Goal: Information Seeking & Learning: Learn about a topic

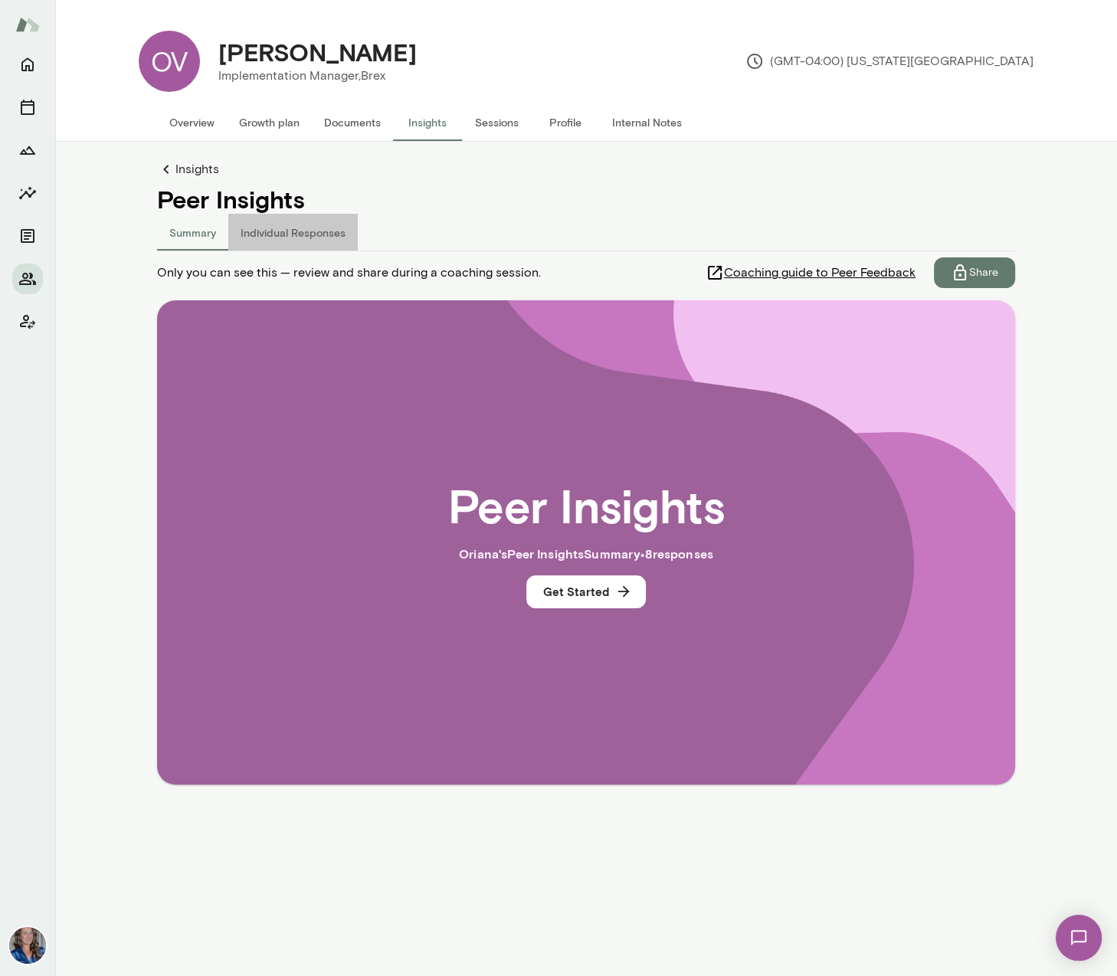
click at [309, 228] on button "Individual Responses" at bounding box center [292, 232] width 129 height 37
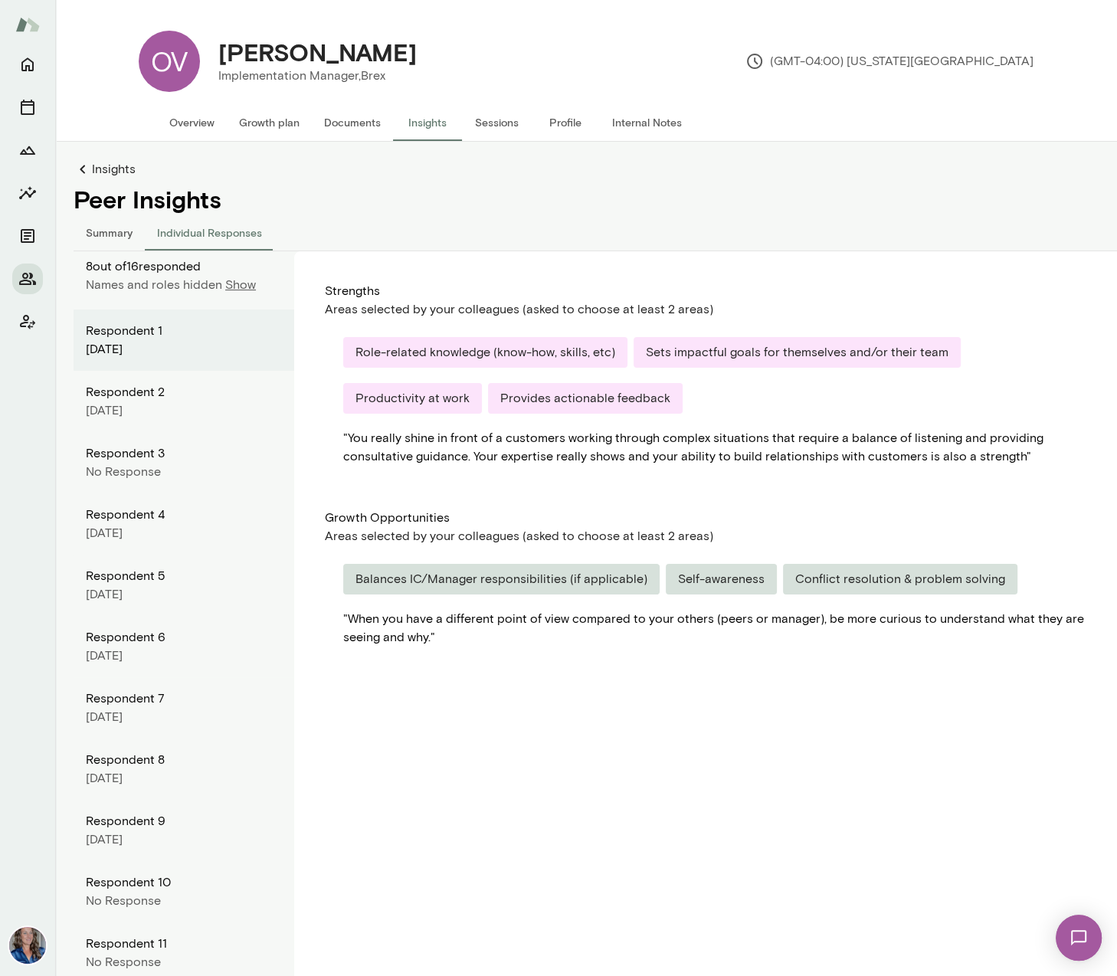
click at [103, 234] on button "Summary" at bounding box center [109, 232] width 71 height 37
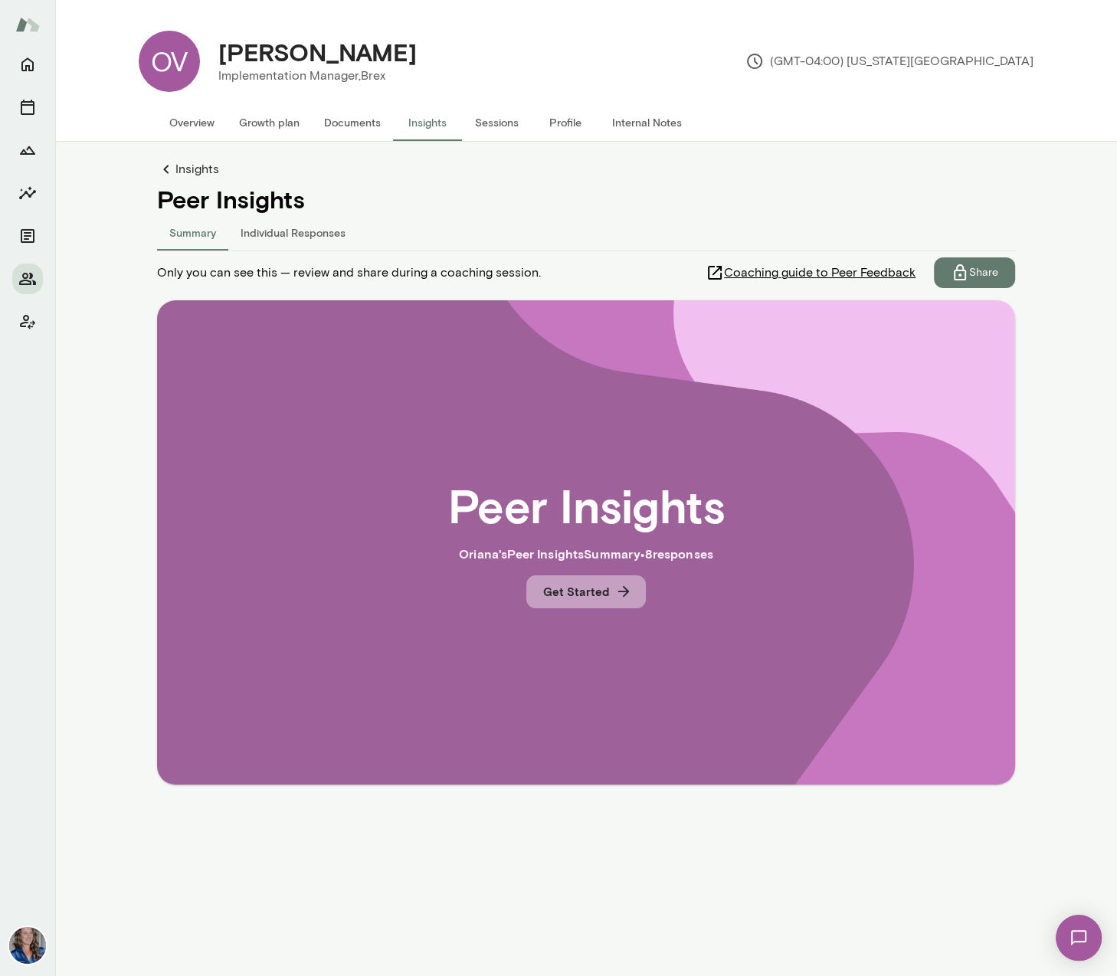
click at [601, 591] on button "Get Started" at bounding box center [586, 591] width 120 height 32
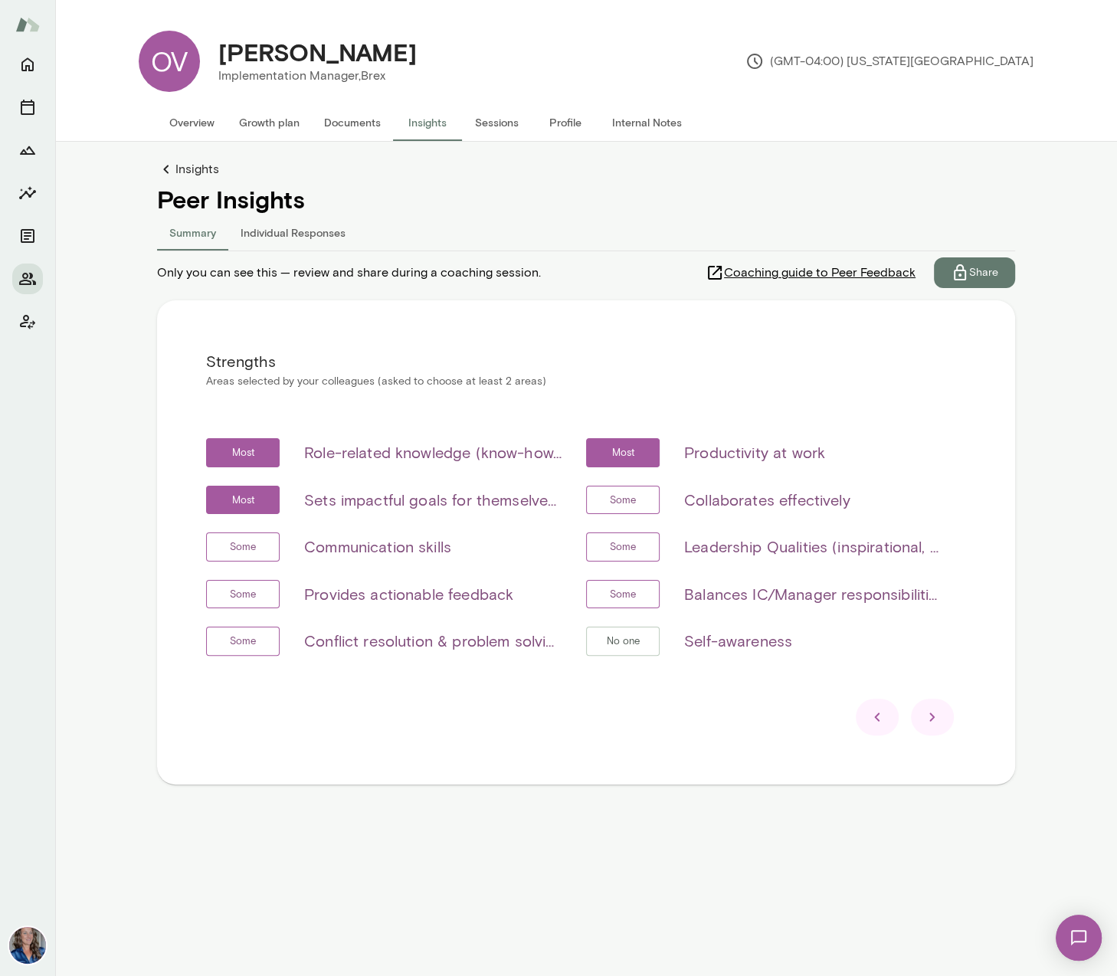
click at [937, 719] on icon at bounding box center [932, 717] width 18 height 18
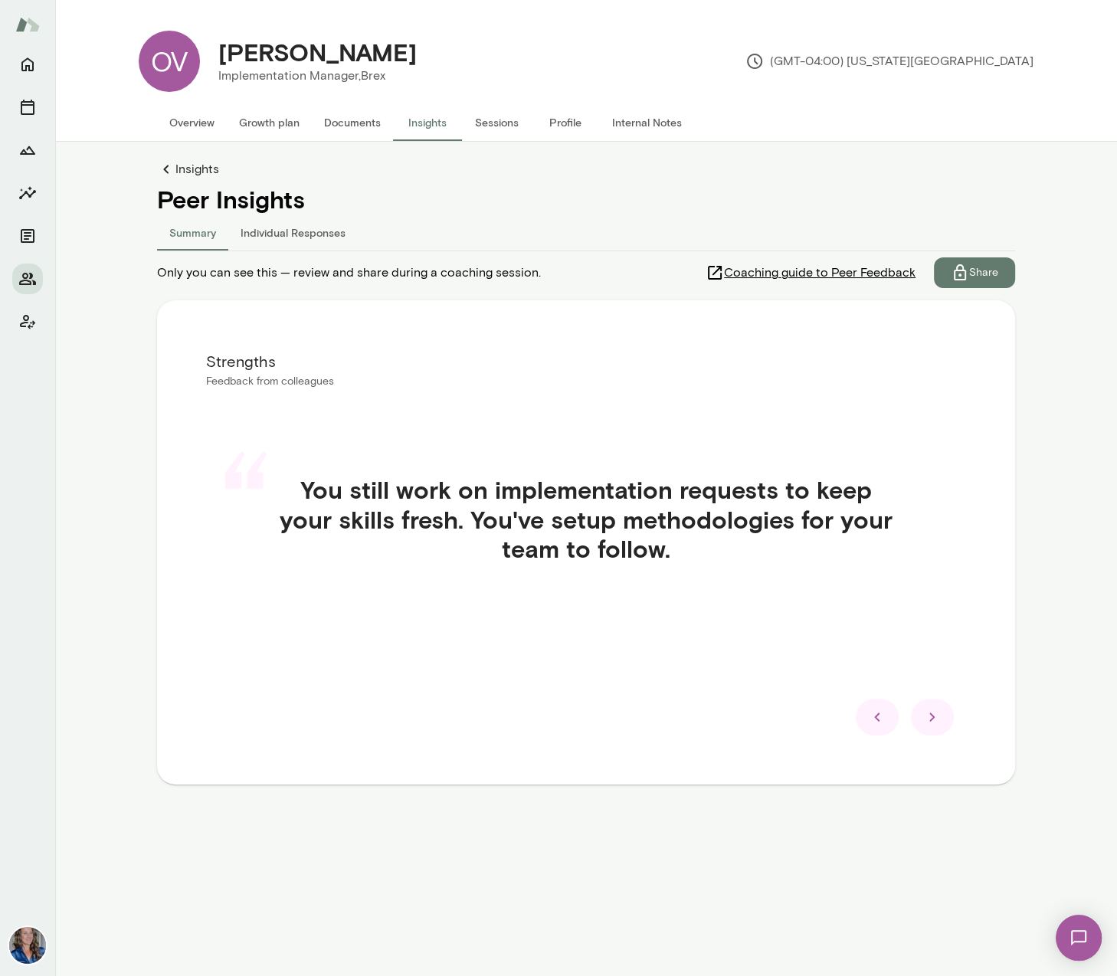
click at [937, 719] on icon at bounding box center [932, 717] width 18 height 18
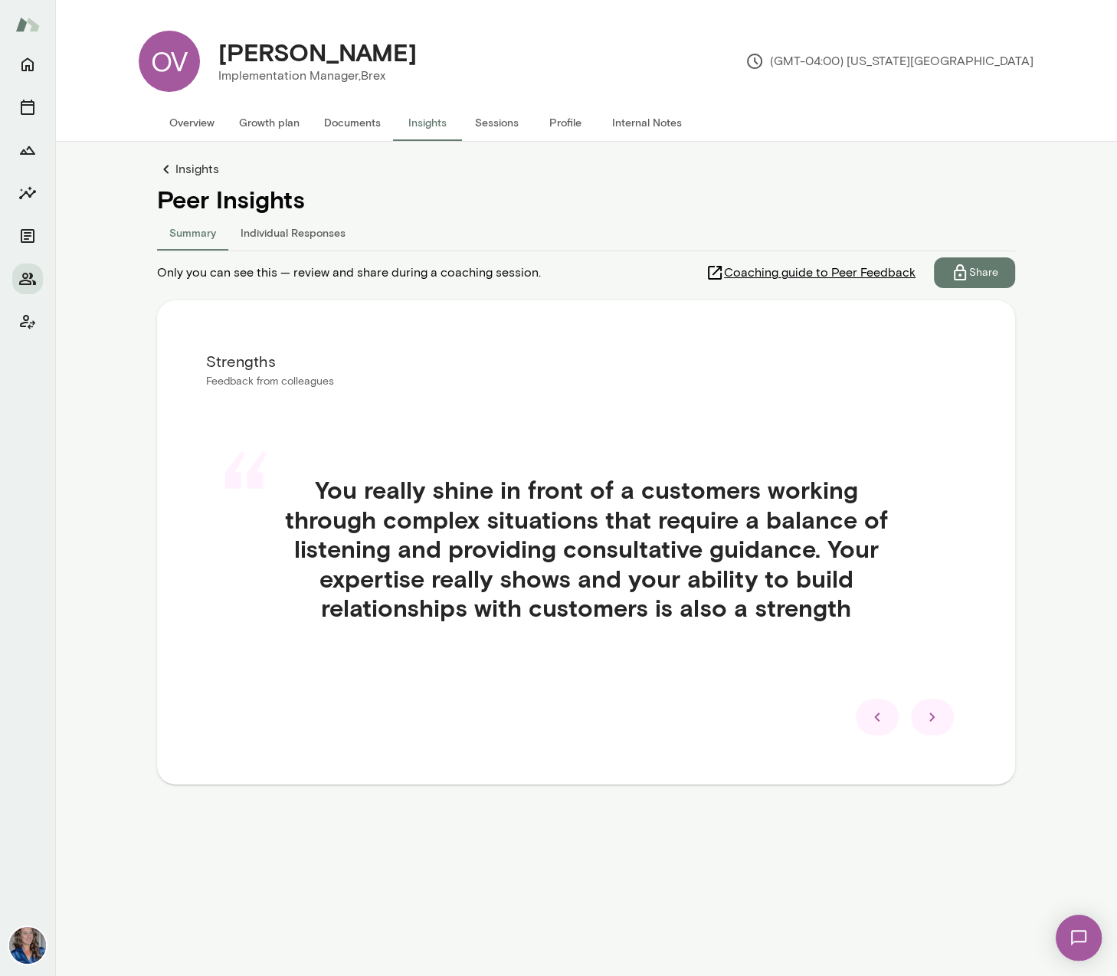
click at [947, 719] on div at bounding box center [932, 717] width 43 height 37
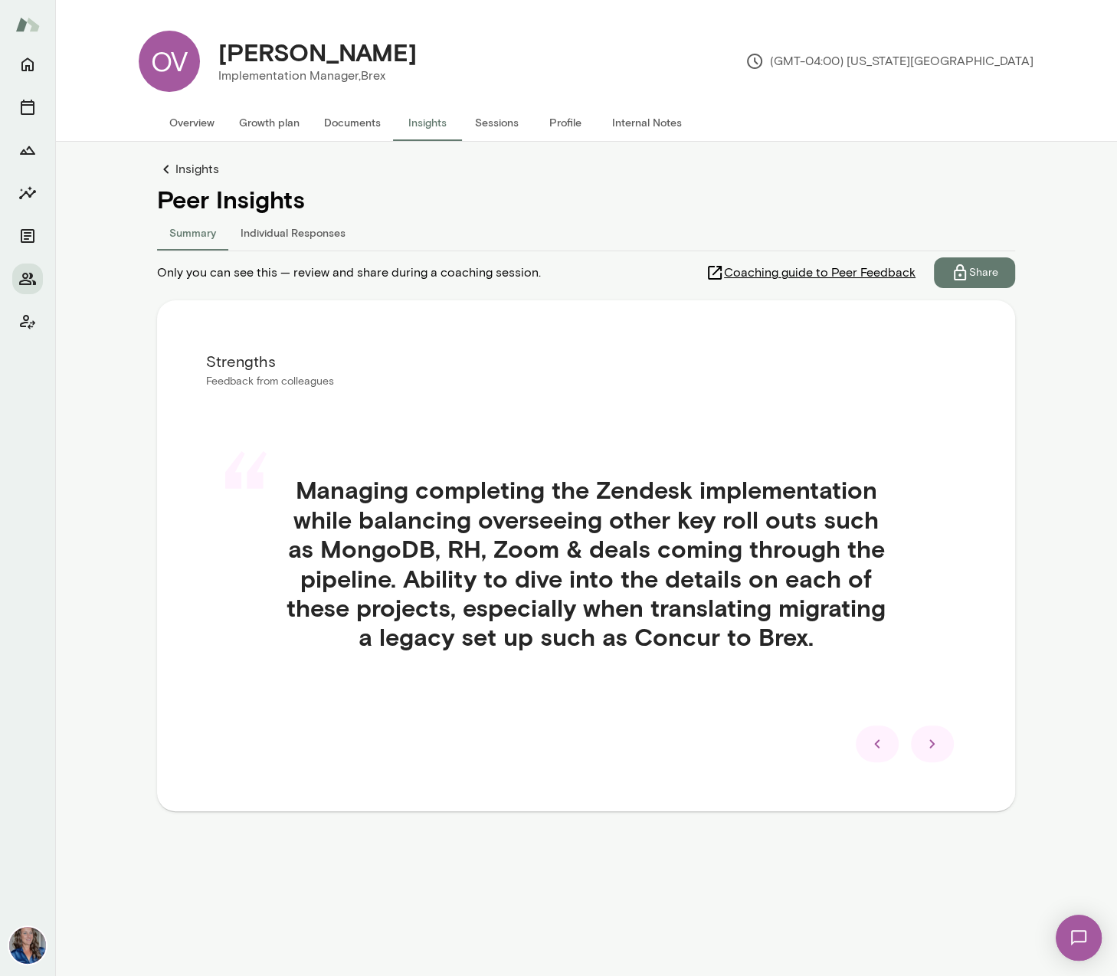
click at [930, 742] on icon at bounding box center [932, 744] width 18 height 18
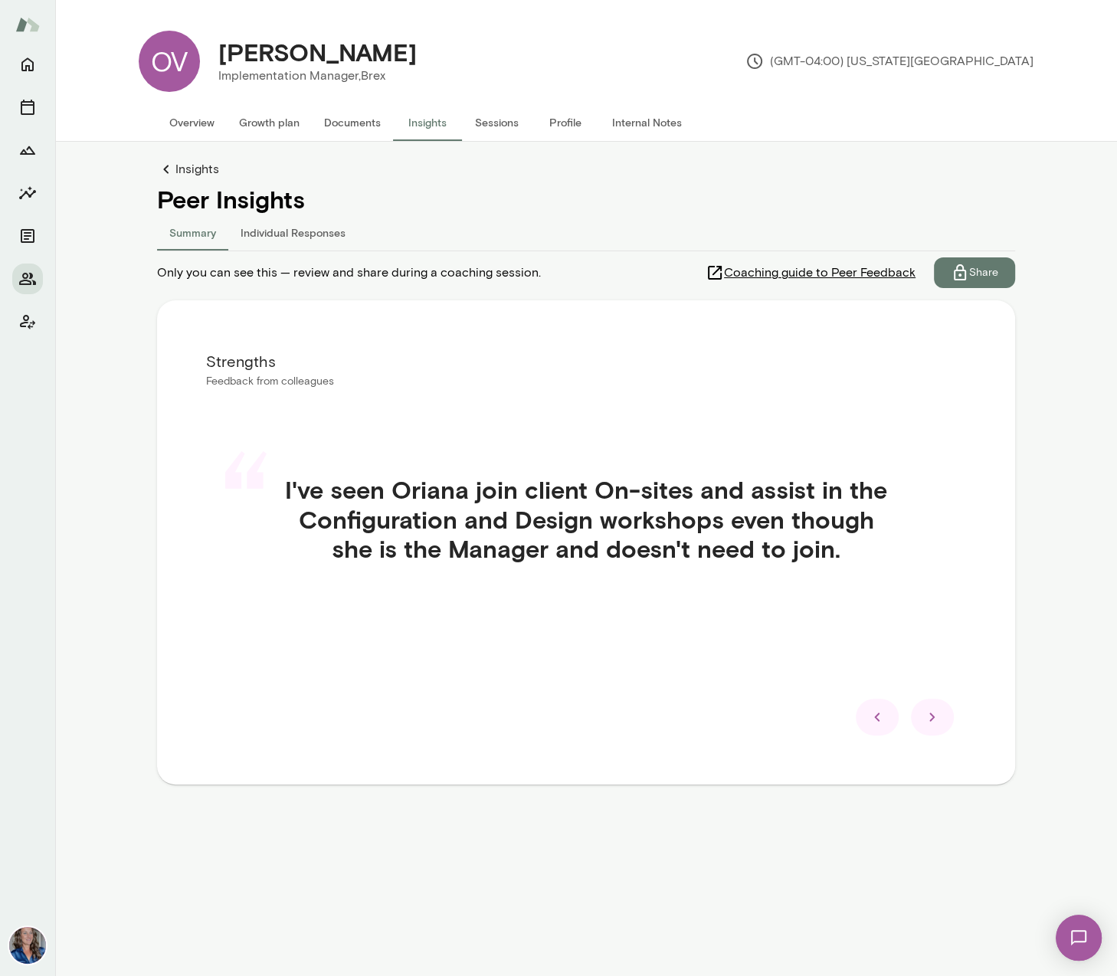
click at [930, 742] on div "Strengths Feedback from colleagues “ I've seen Oriana join client On-sites and …" at bounding box center [586, 542] width 858 height 484
click at [929, 717] on icon at bounding box center [932, 717] width 18 height 18
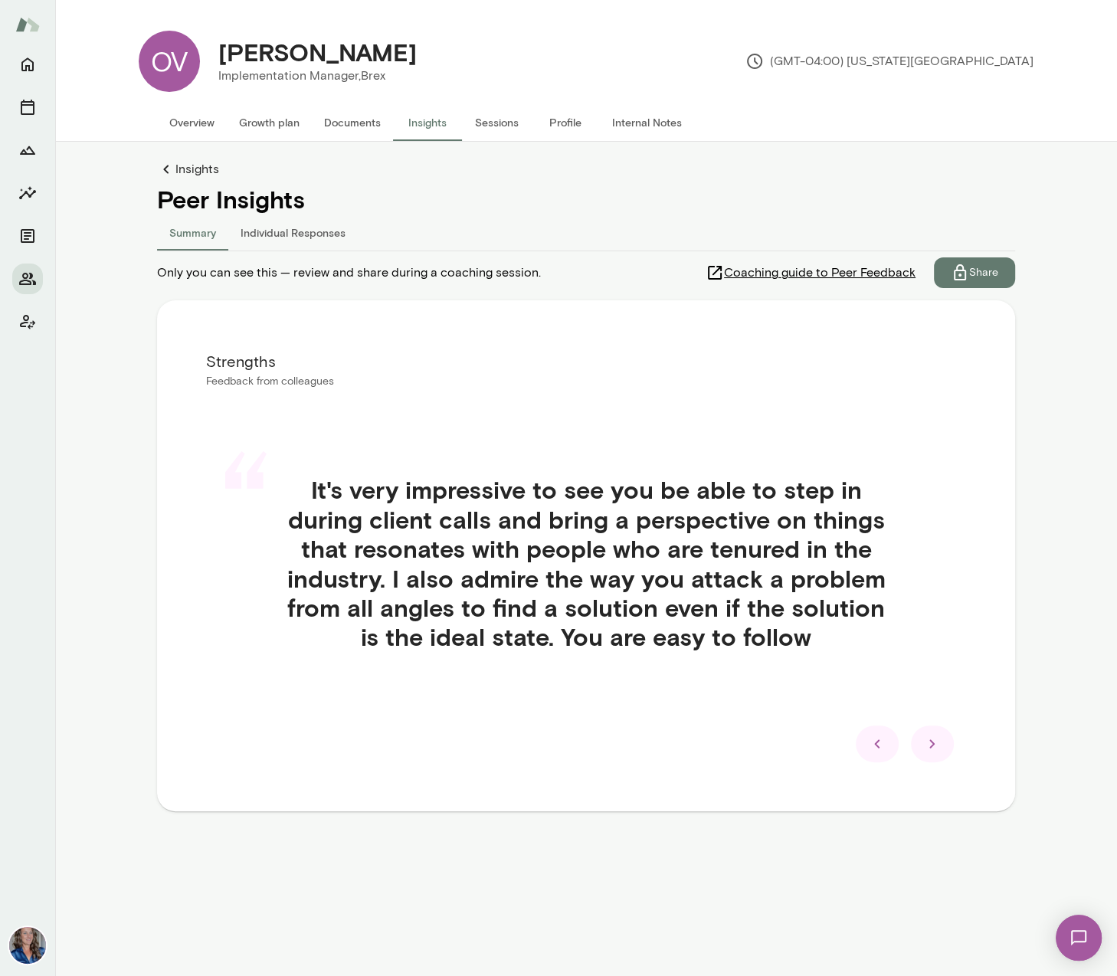
click at [929, 735] on icon at bounding box center [932, 744] width 18 height 18
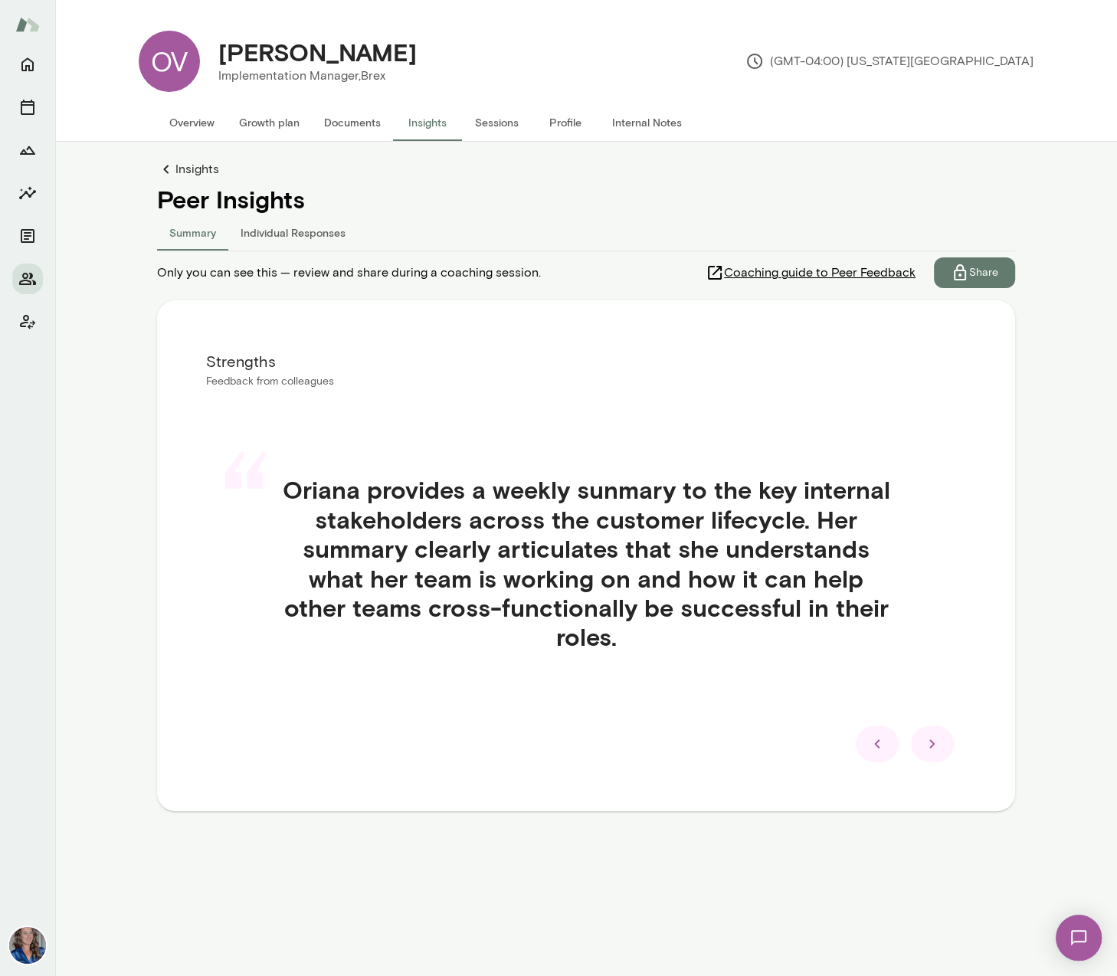
click at [932, 737] on icon at bounding box center [932, 744] width 18 height 18
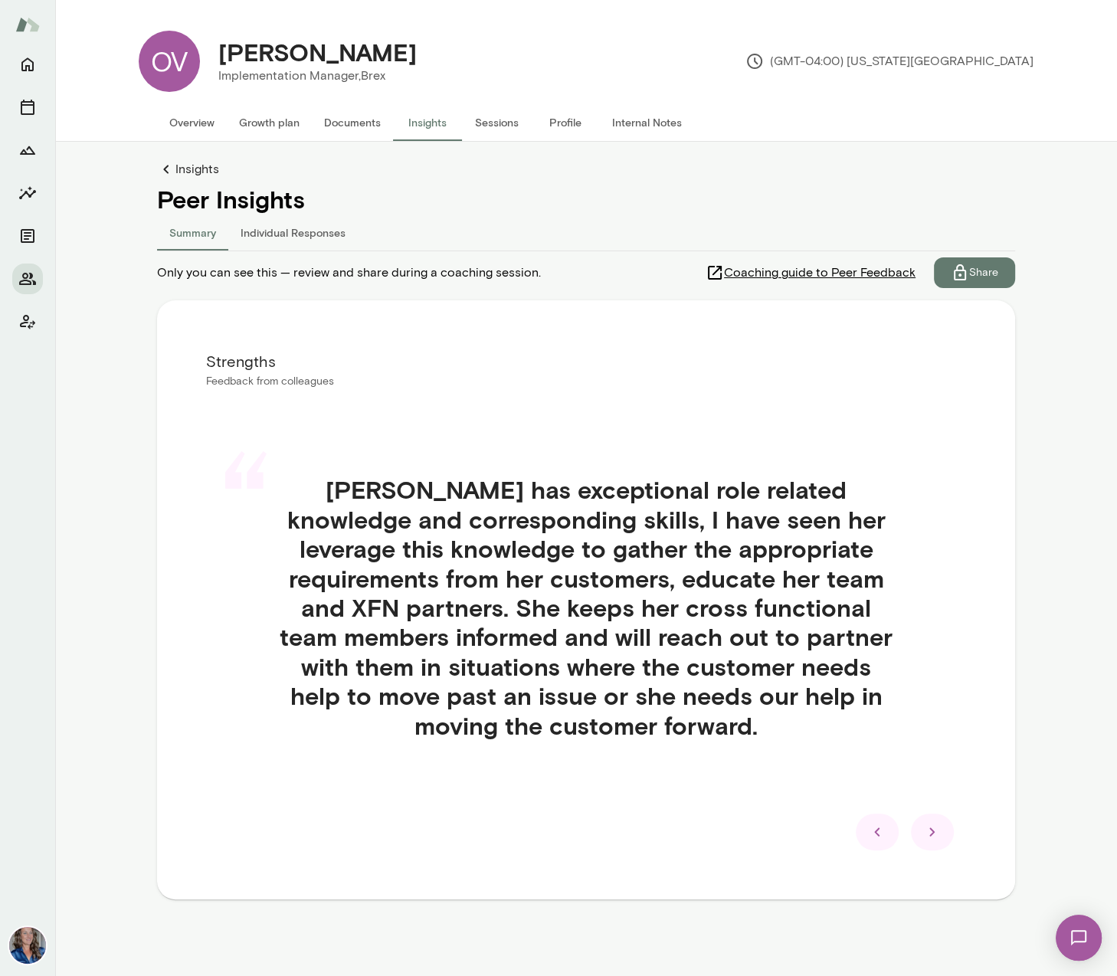
click at [938, 834] on icon at bounding box center [932, 832] width 18 height 18
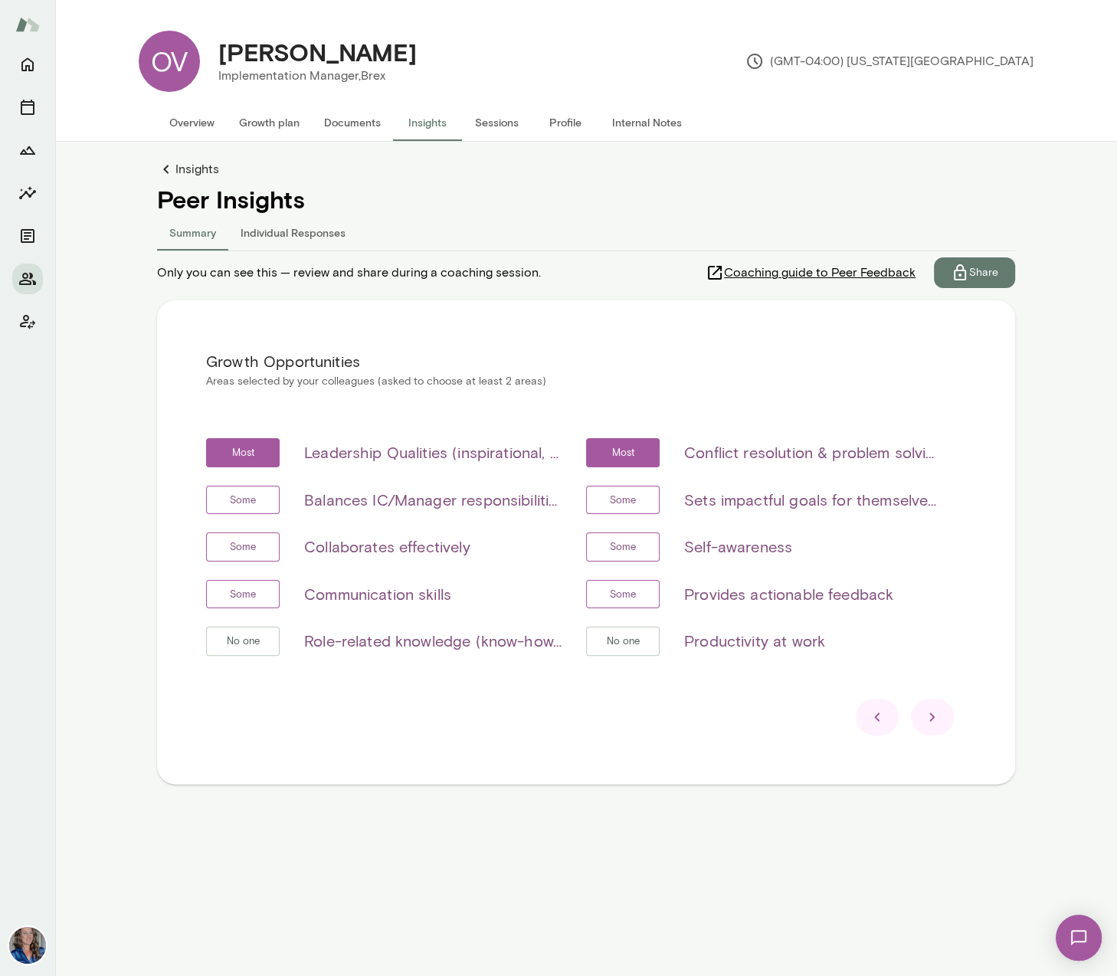
click at [923, 718] on icon at bounding box center [932, 717] width 18 height 18
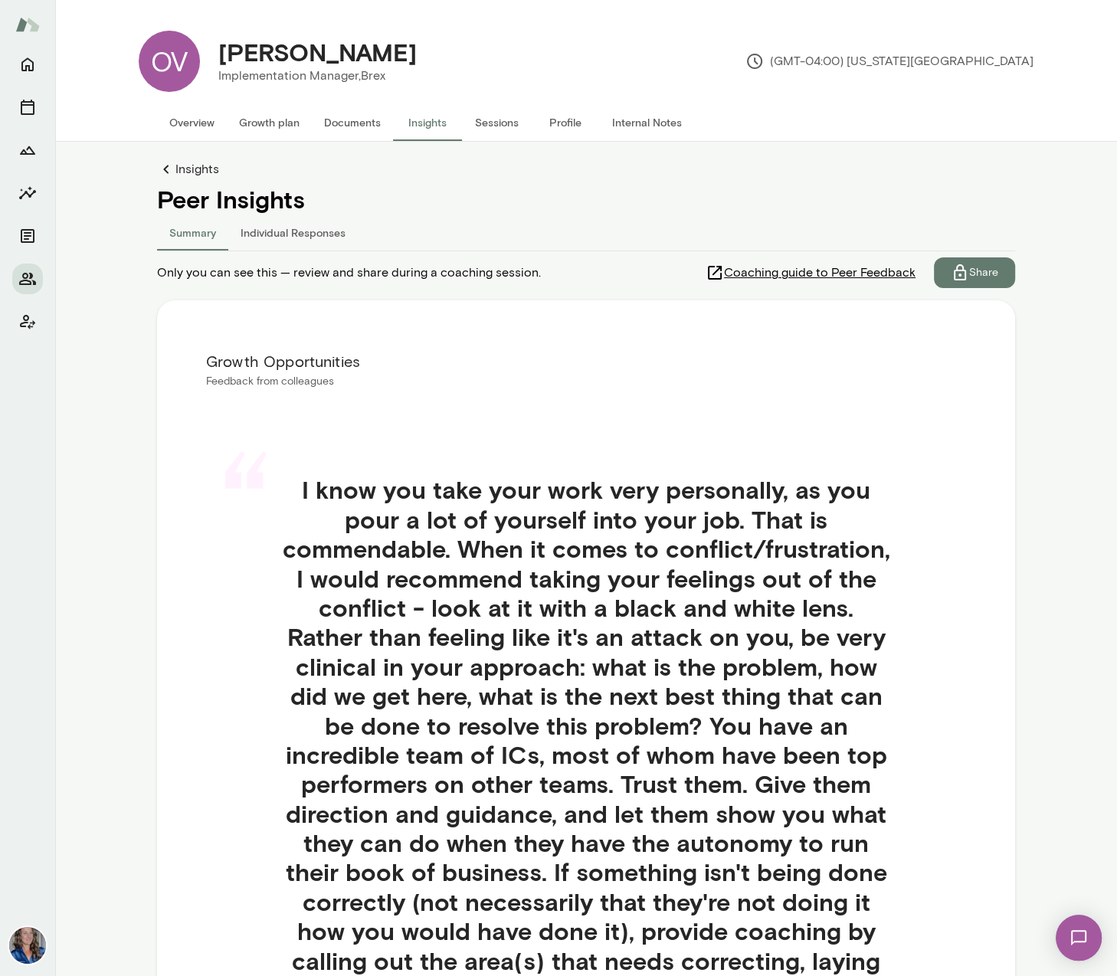
scroll to position [290, 0]
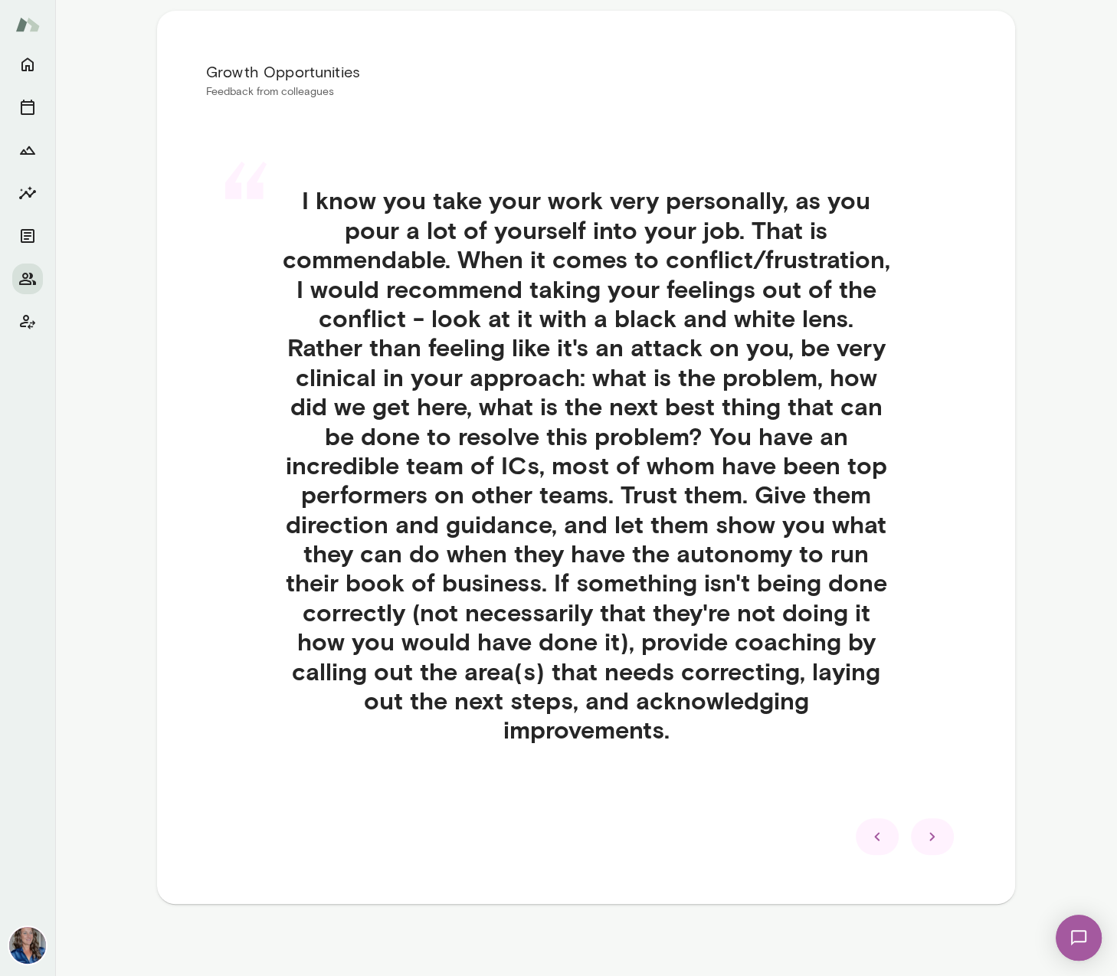
click at [932, 828] on icon at bounding box center [932, 836] width 18 height 18
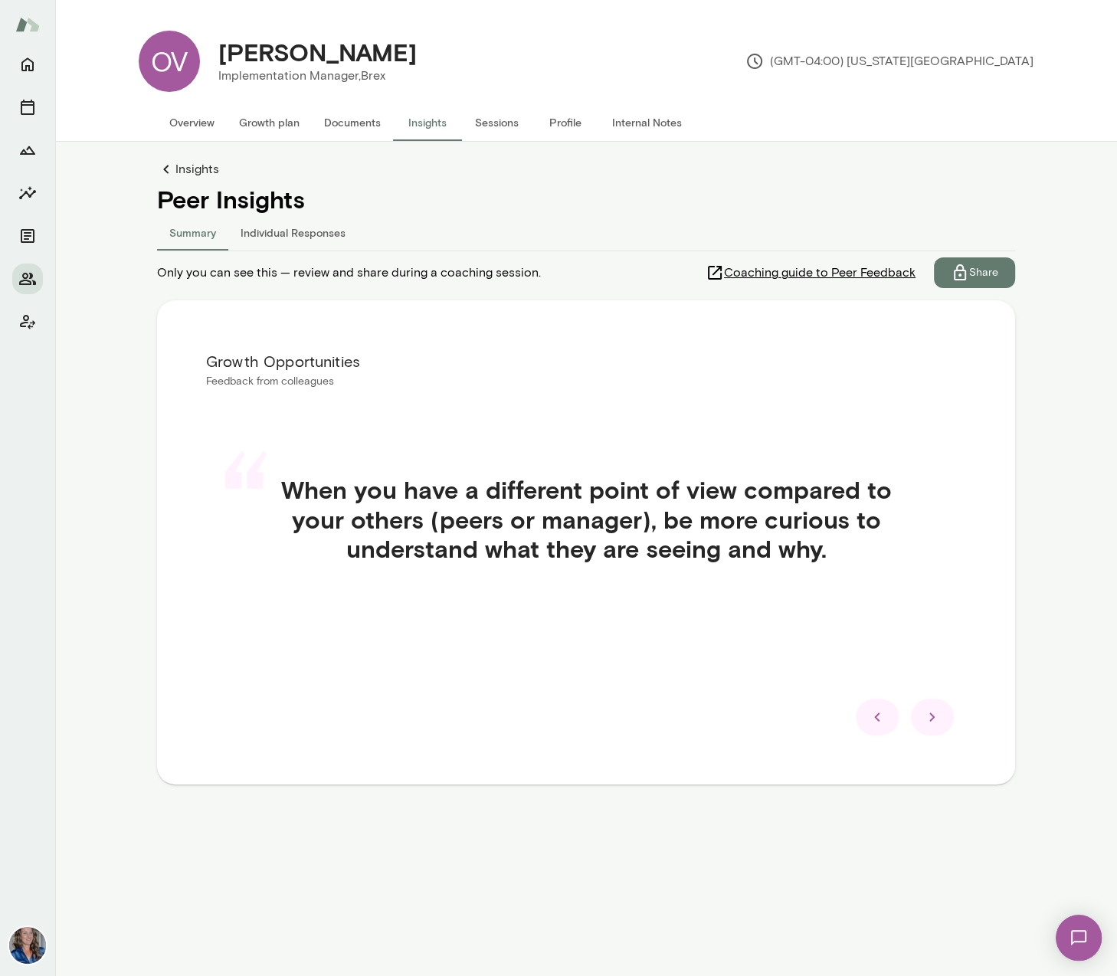
scroll to position [0, 0]
click at [927, 715] on icon at bounding box center [932, 717] width 18 height 18
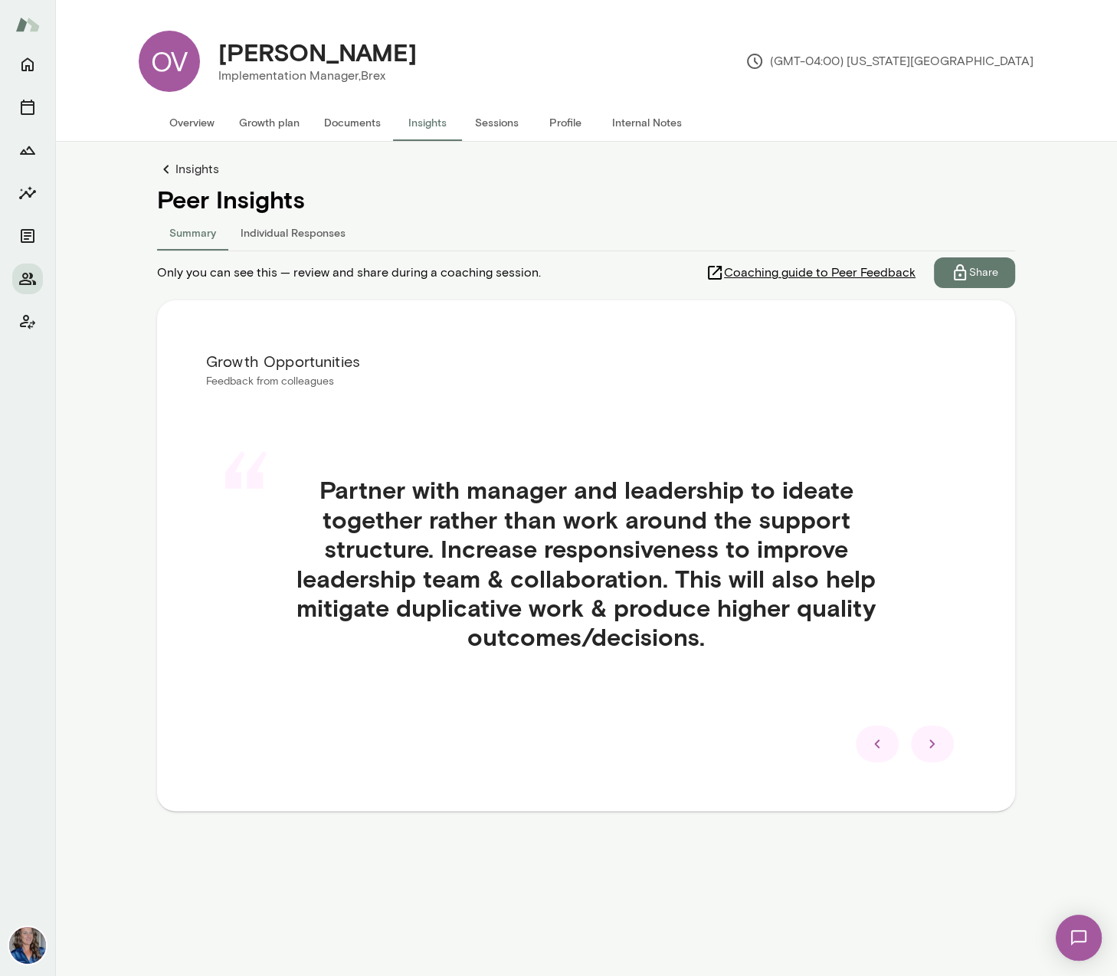
click at [936, 745] on icon at bounding box center [932, 744] width 18 height 18
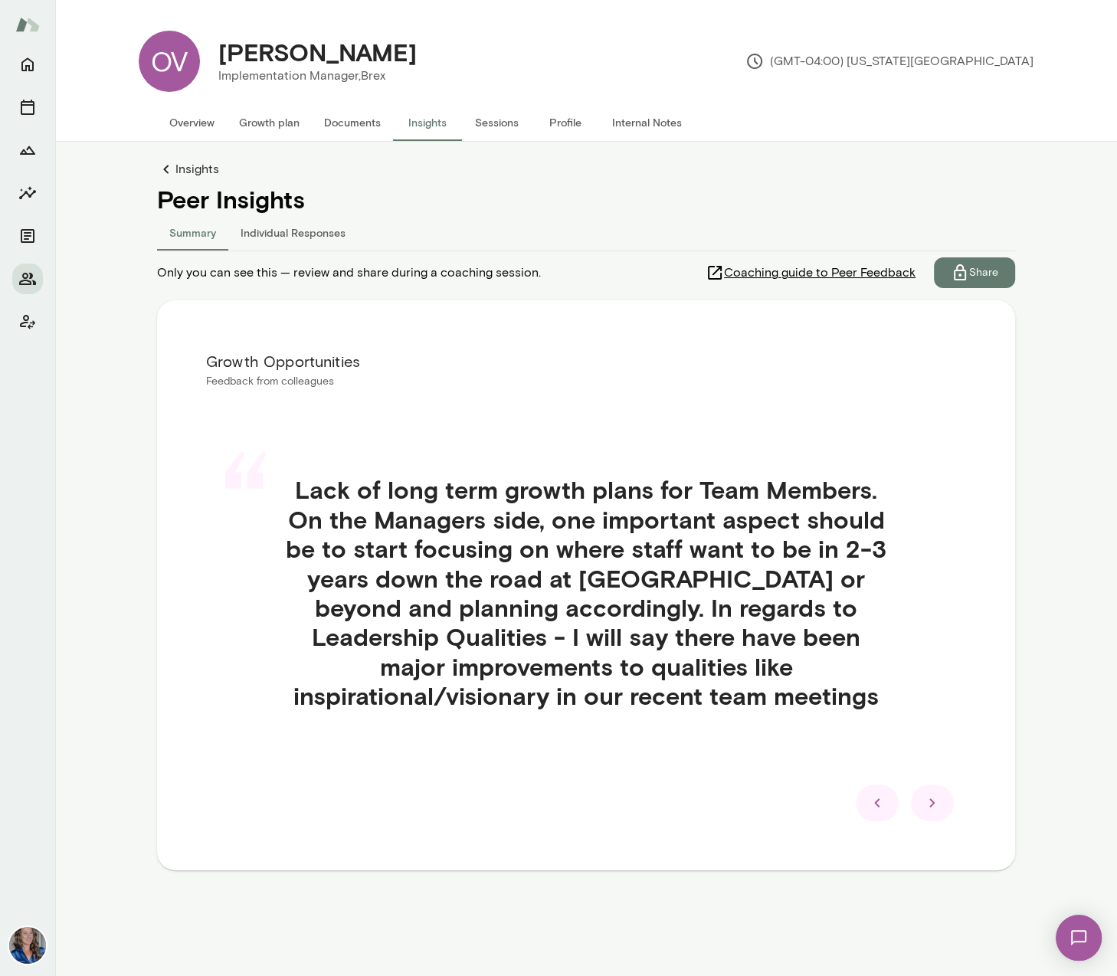
click at [934, 799] on icon at bounding box center [932, 803] width 18 height 18
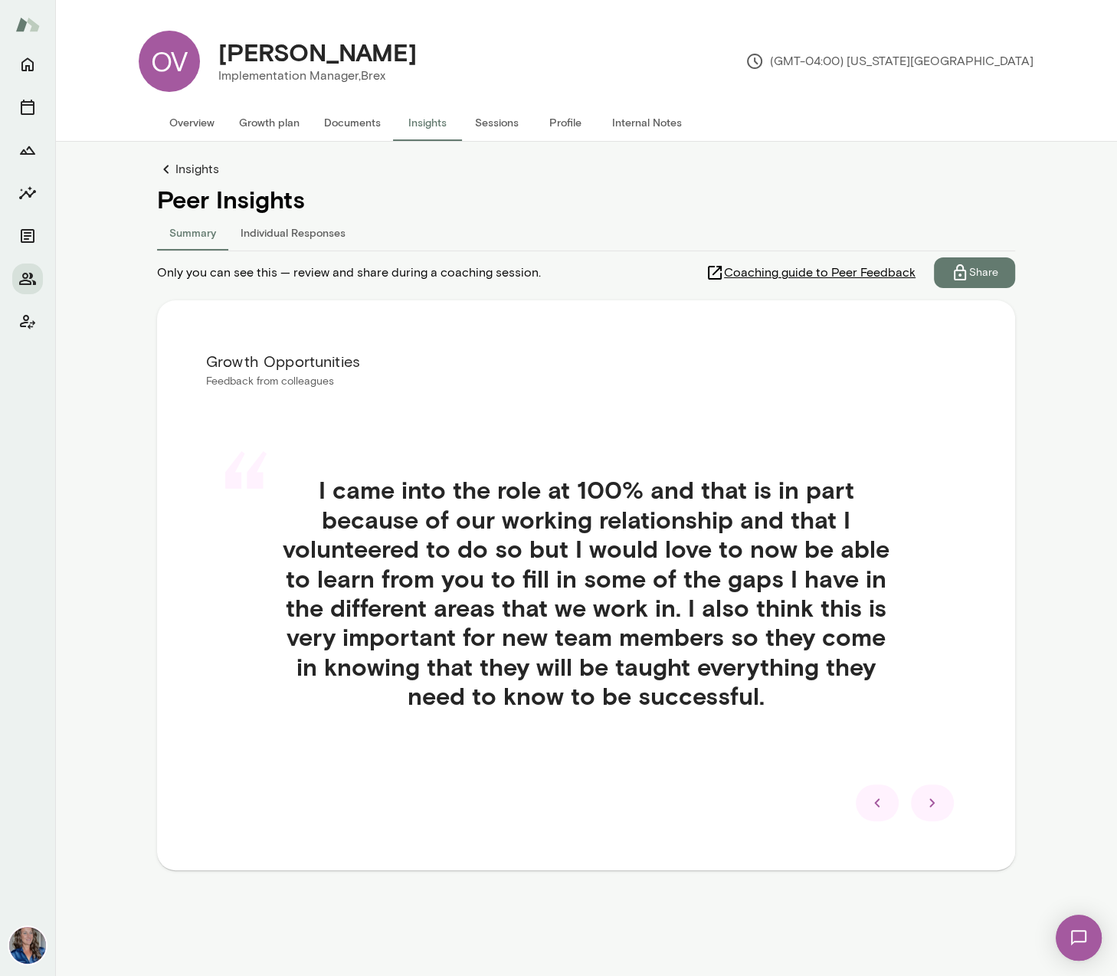
click at [934, 799] on icon at bounding box center [932, 803] width 18 height 18
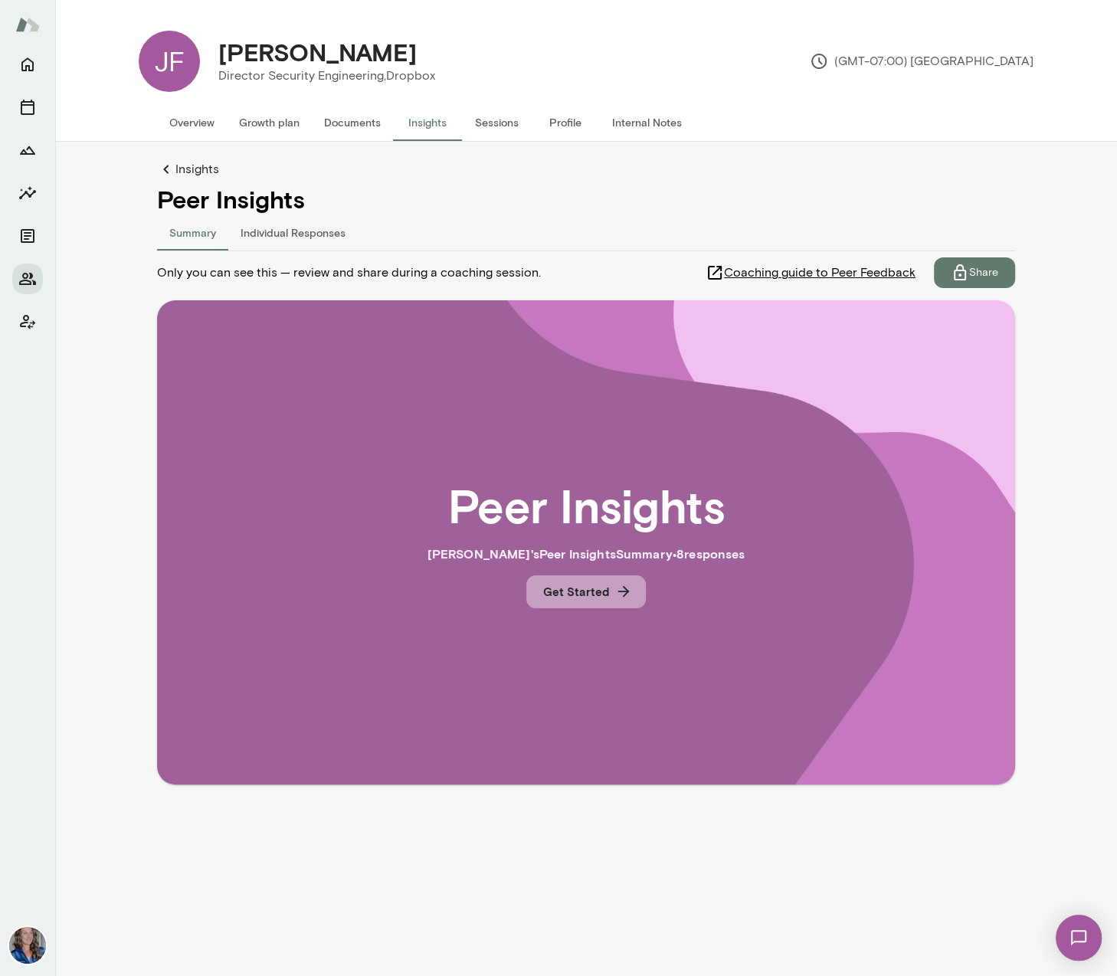
click at [573, 588] on button "Get Started" at bounding box center [586, 591] width 120 height 32
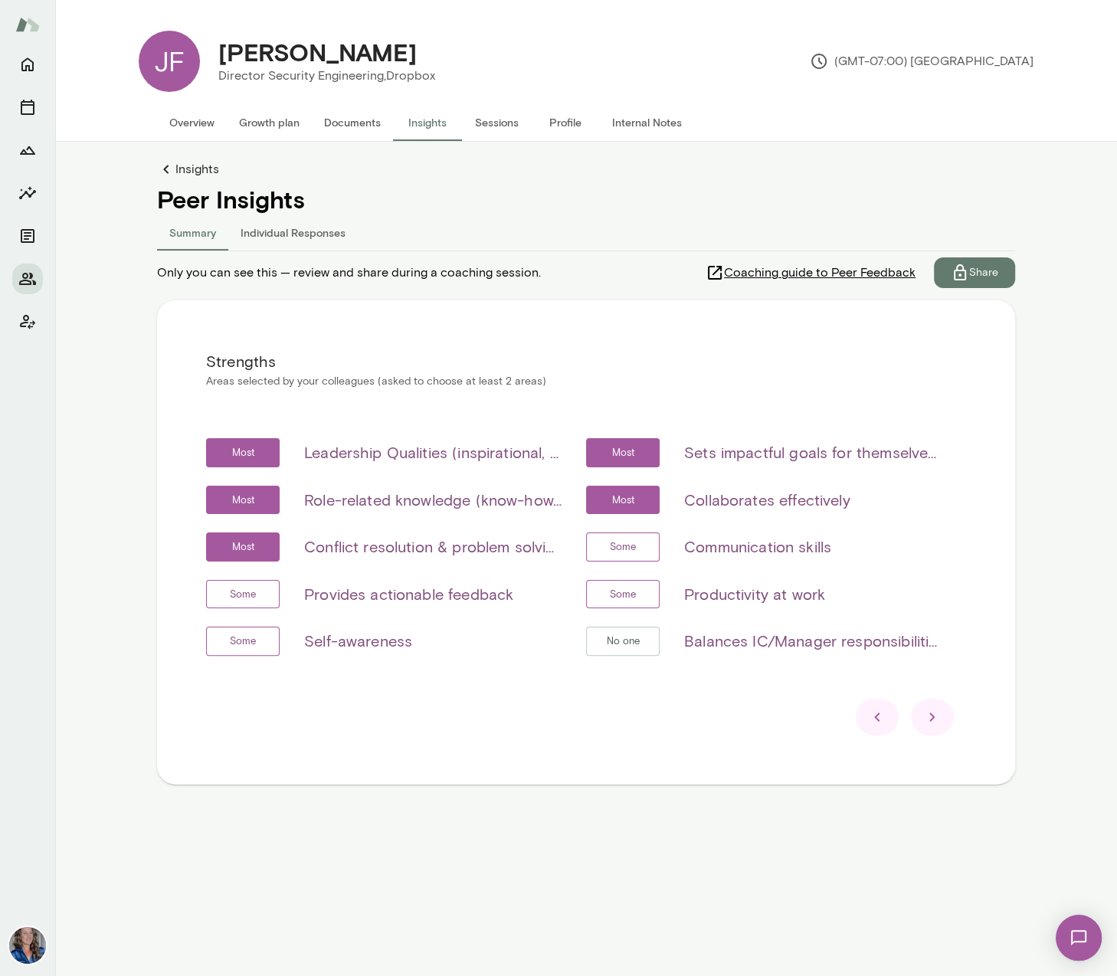
click at [932, 719] on icon at bounding box center [931, 717] width 5 height 8
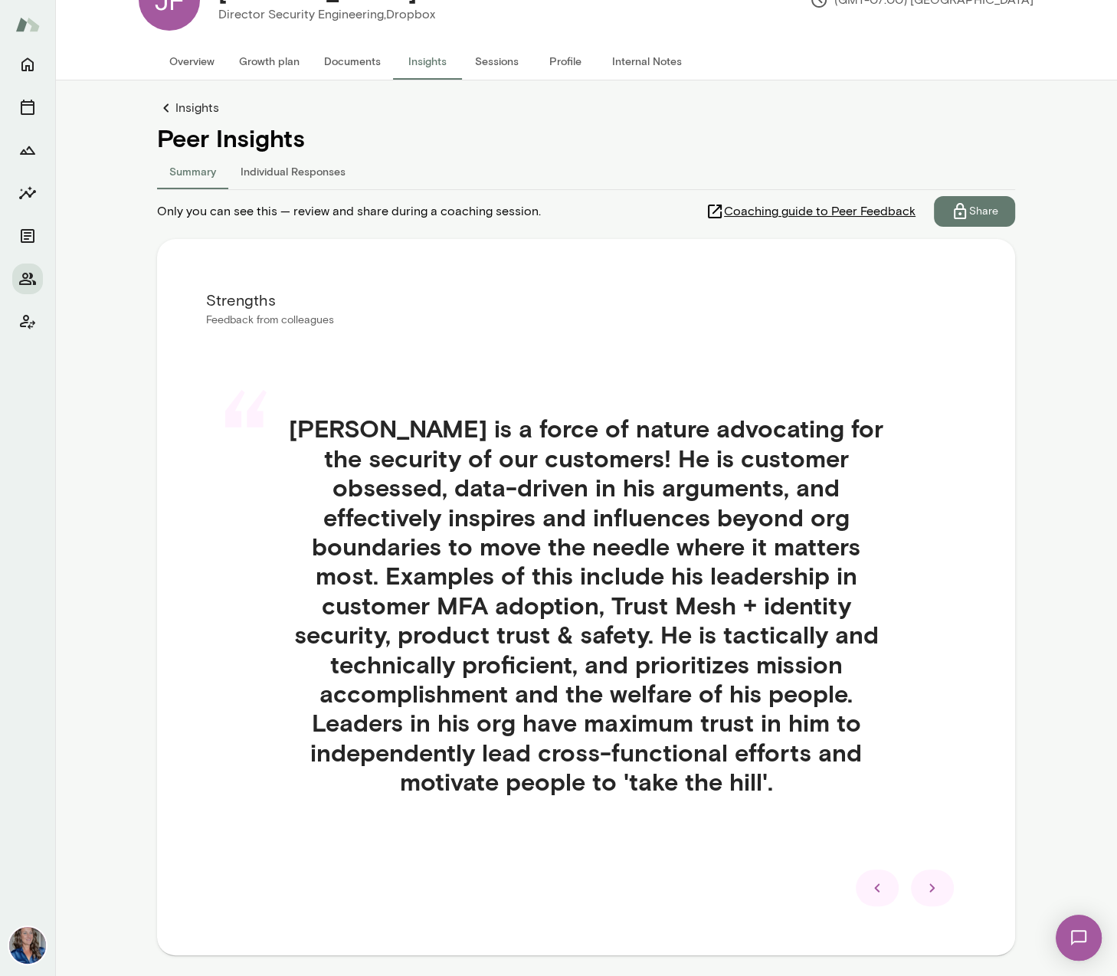
scroll to position [90, 0]
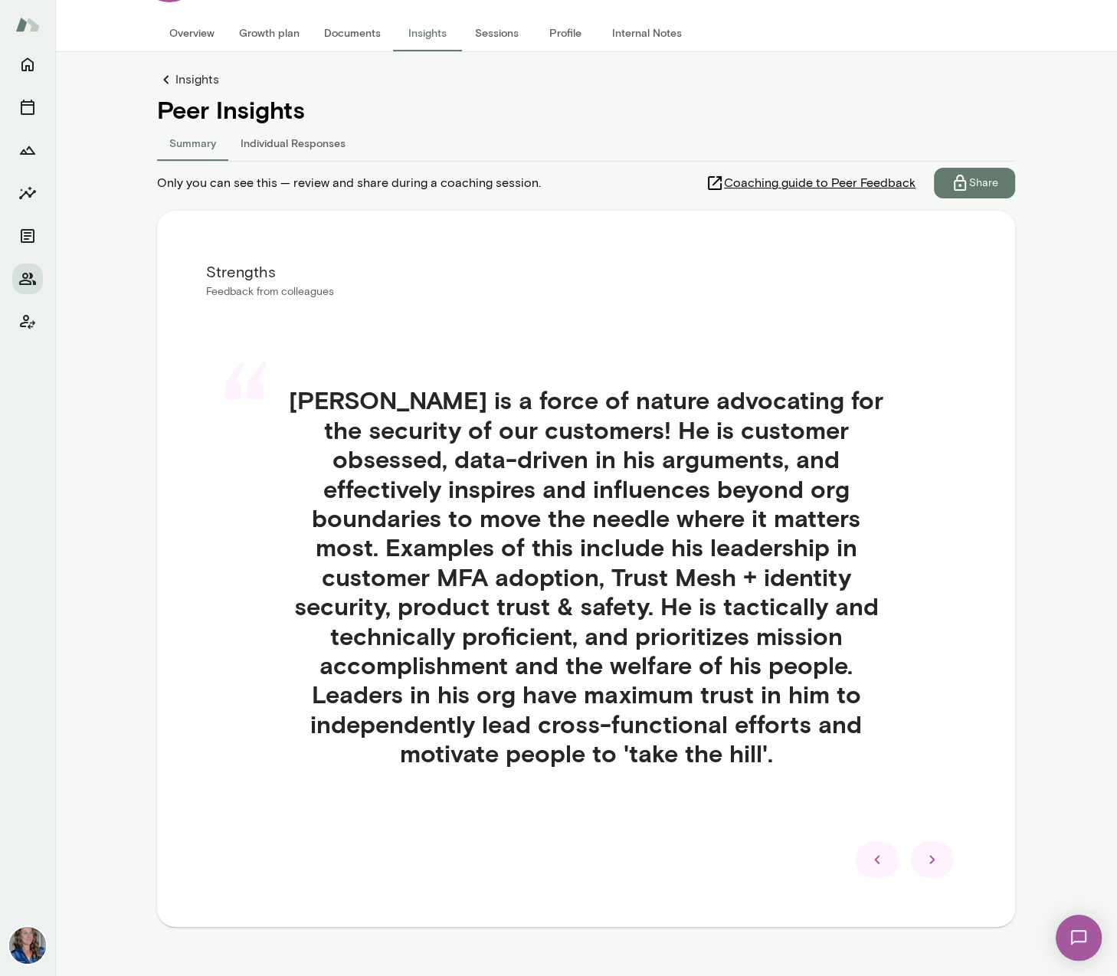
click at [933, 850] on icon at bounding box center [932, 859] width 18 height 18
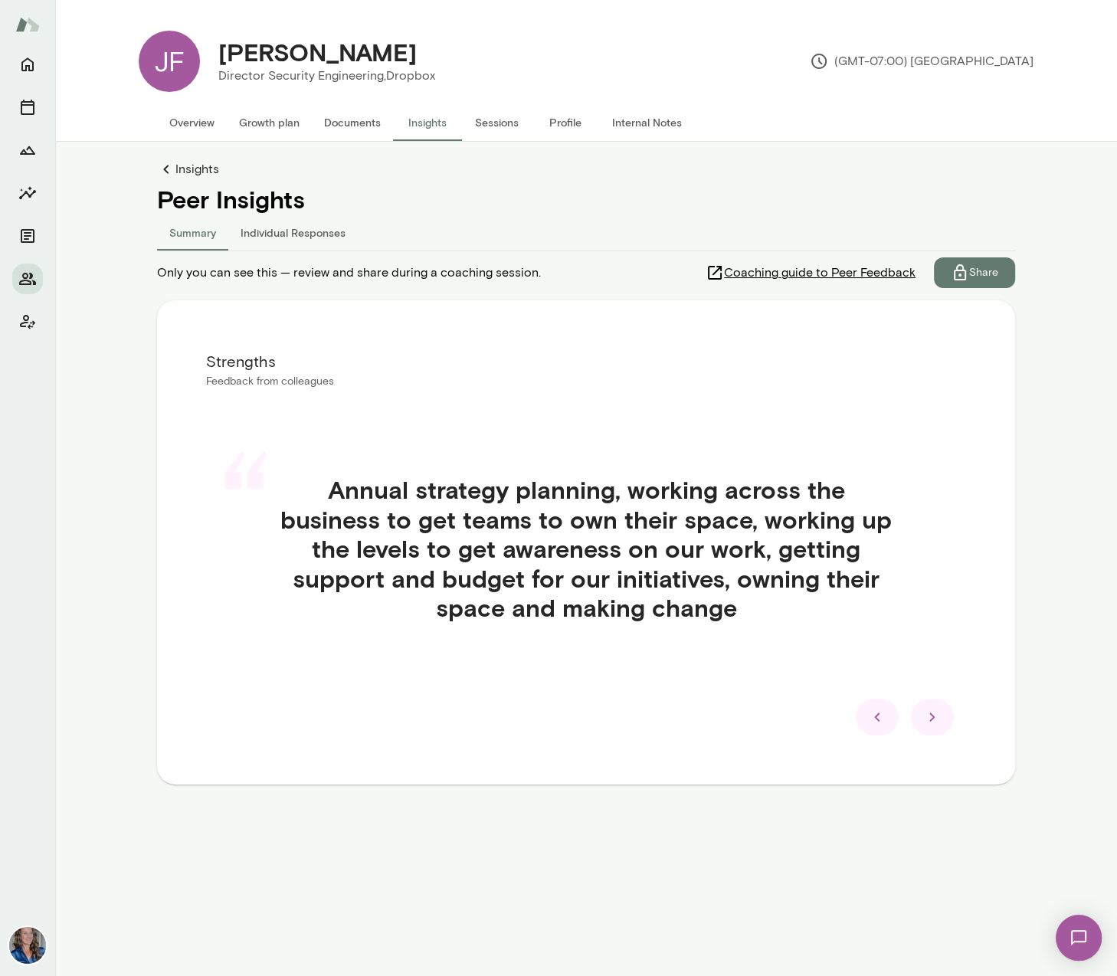
click at [932, 718] on icon at bounding box center [931, 717] width 5 height 8
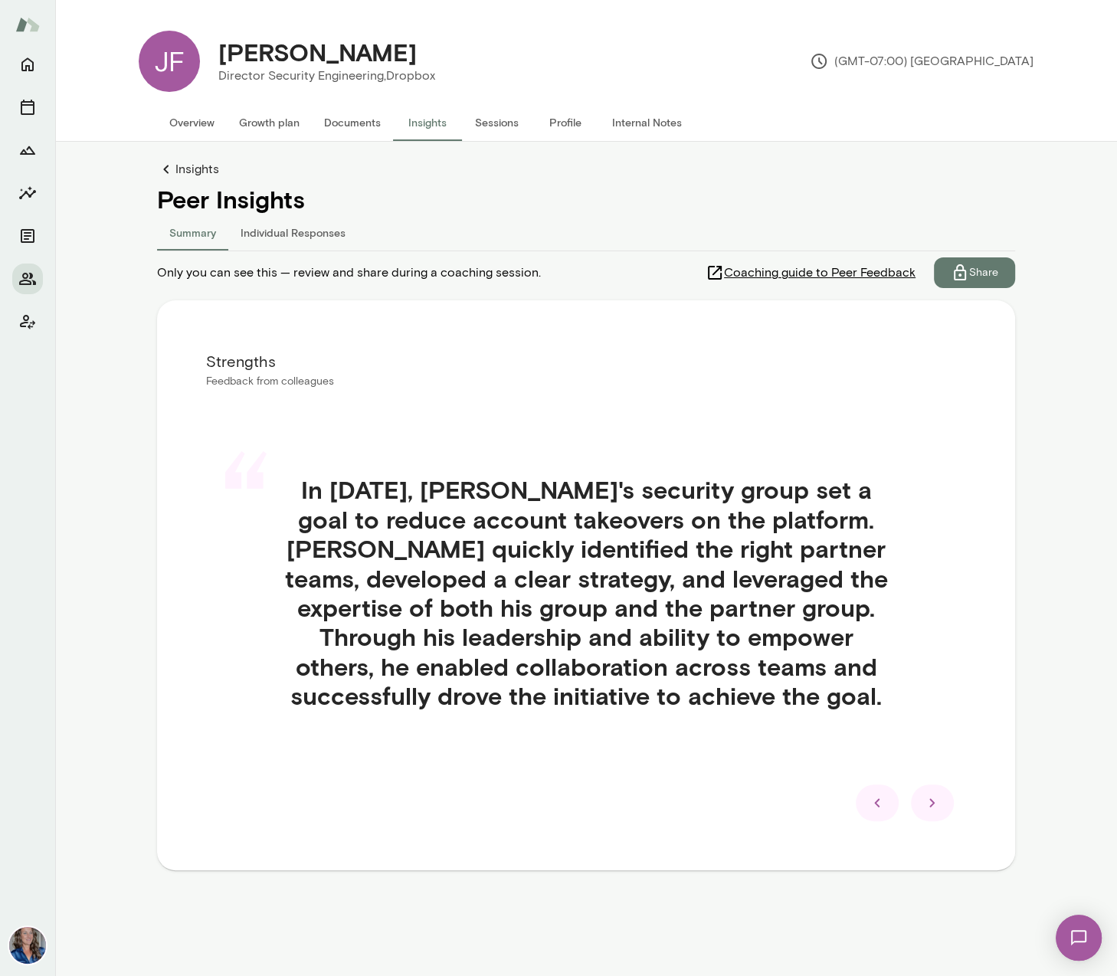
click at [927, 796] on icon at bounding box center [932, 803] width 18 height 18
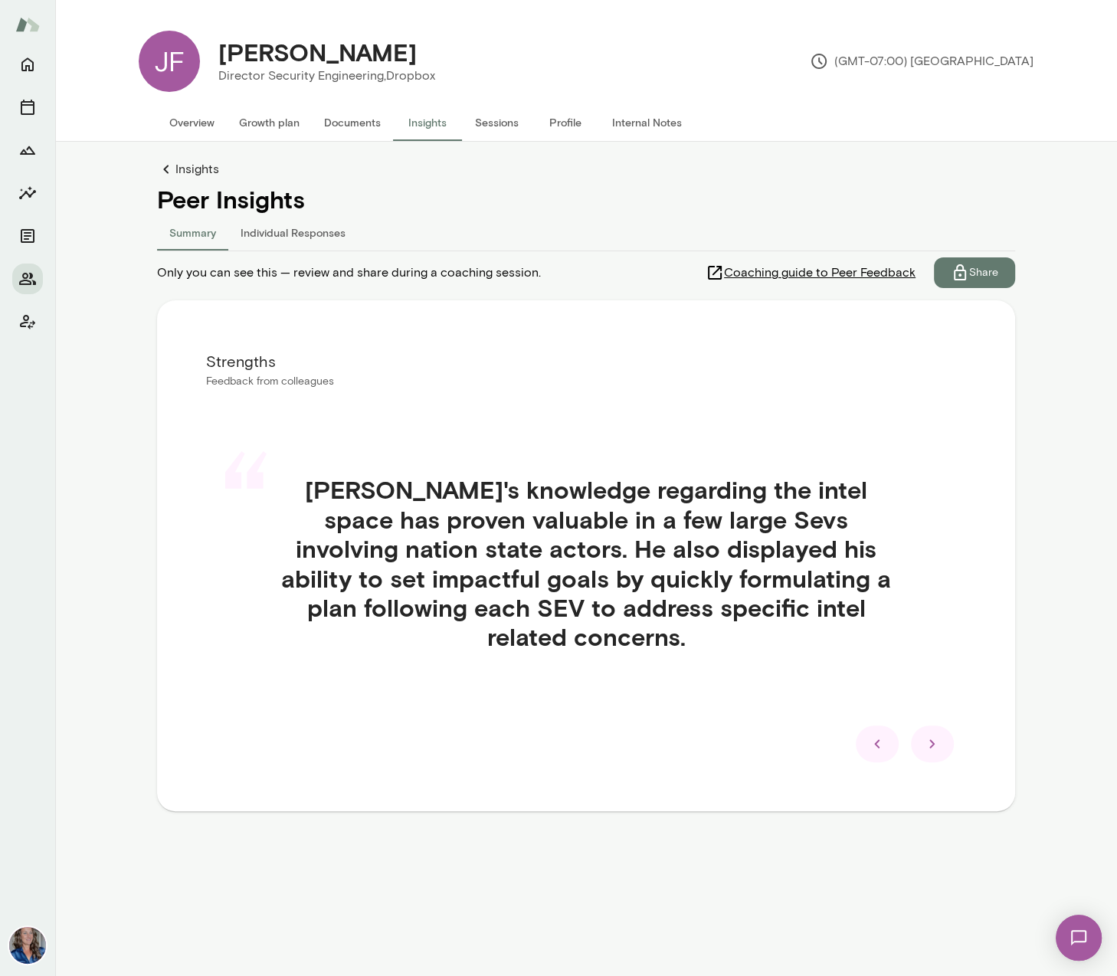
click at [926, 735] on icon at bounding box center [932, 744] width 18 height 18
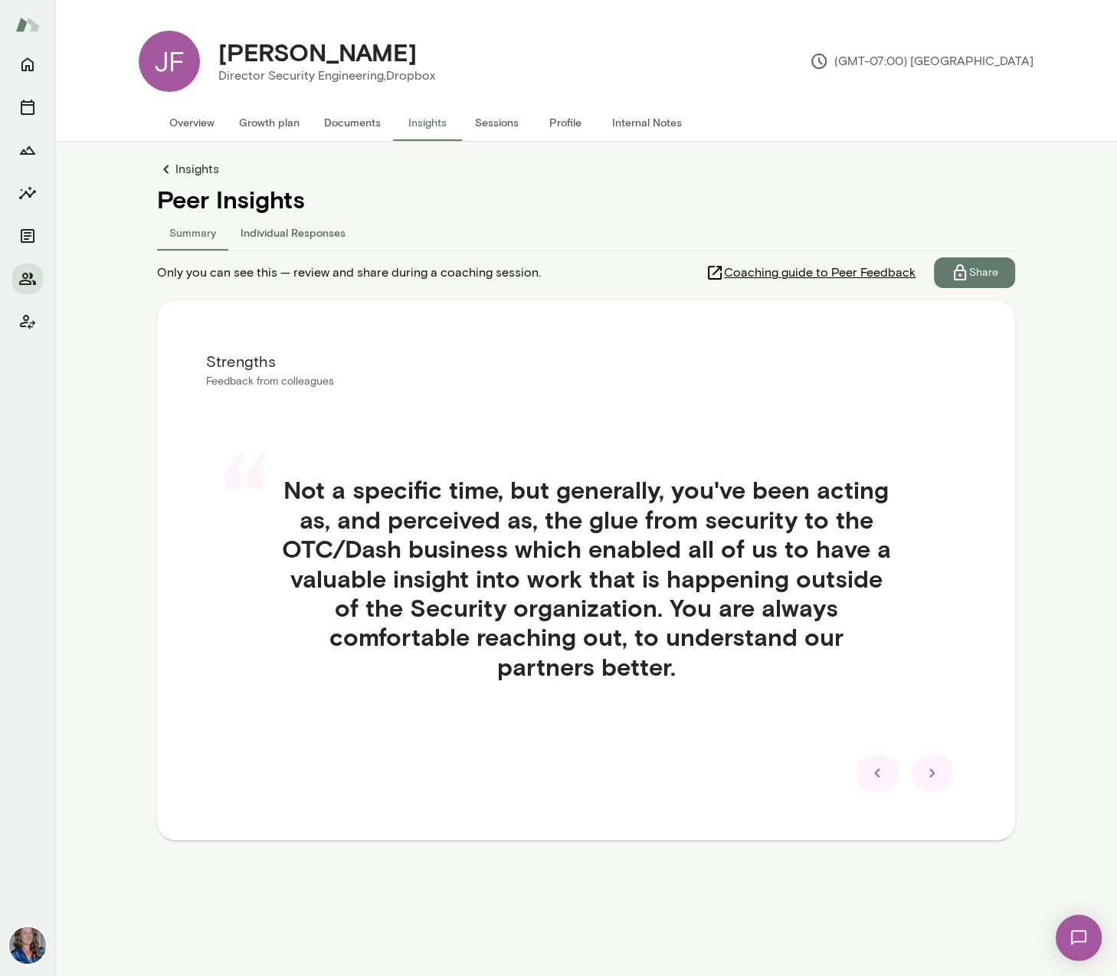
click at [933, 766] on icon at bounding box center [932, 773] width 18 height 18
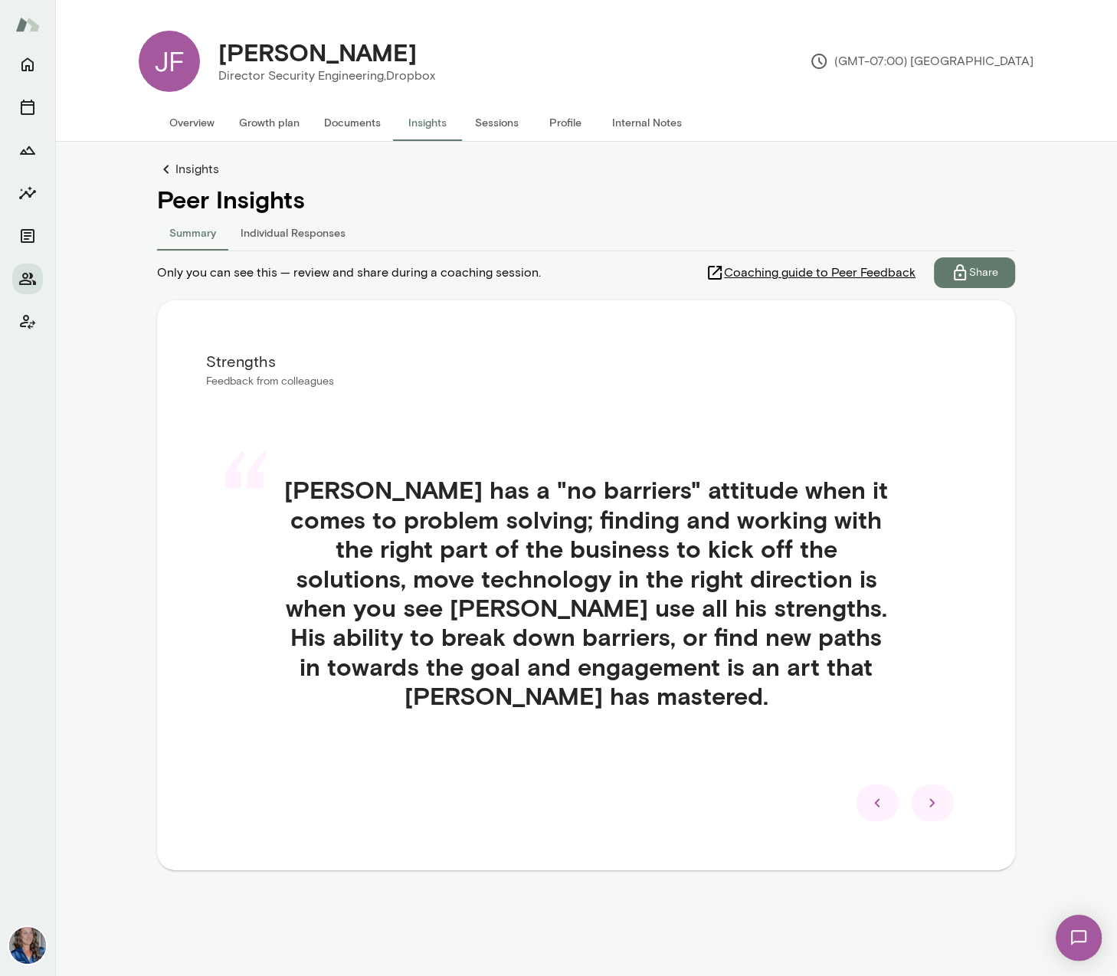
click at [933, 794] on icon at bounding box center [932, 803] width 18 height 18
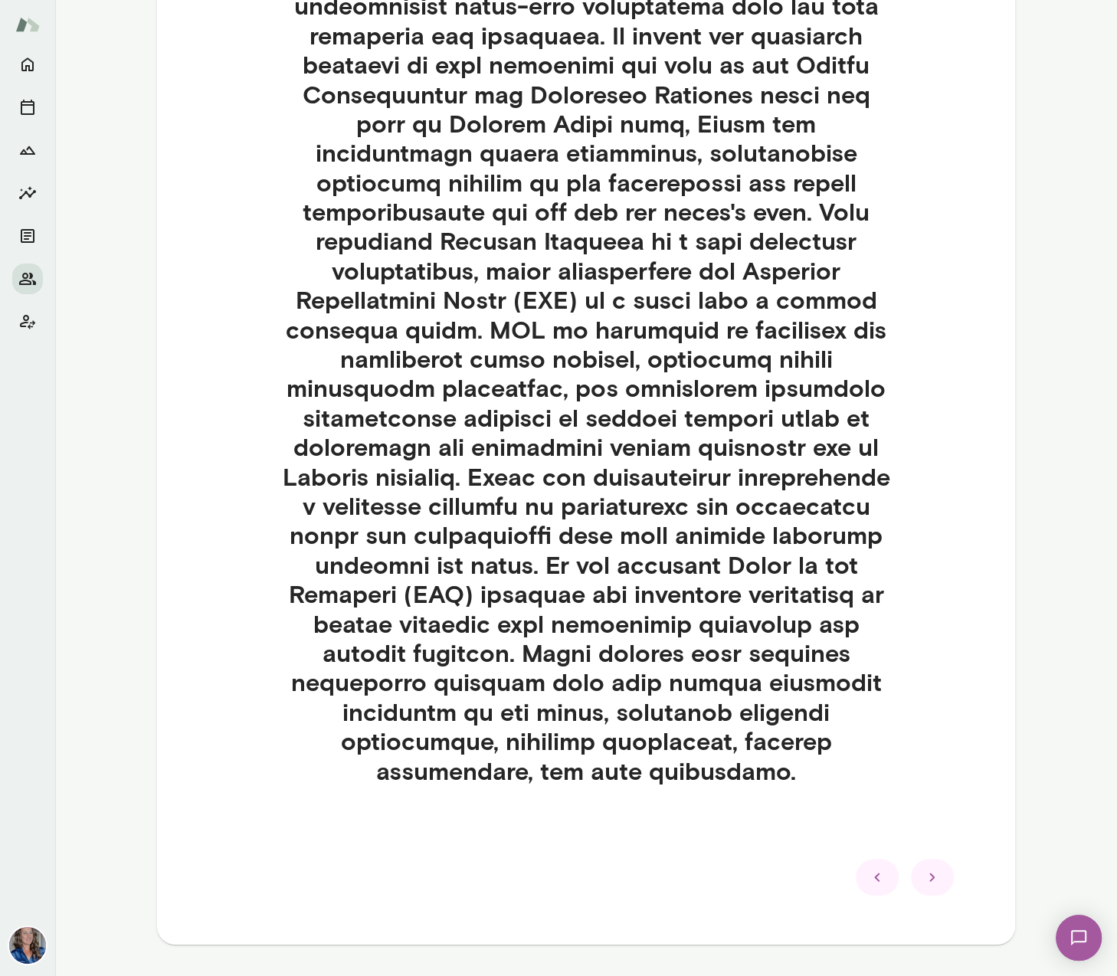
scroll to position [649, 0]
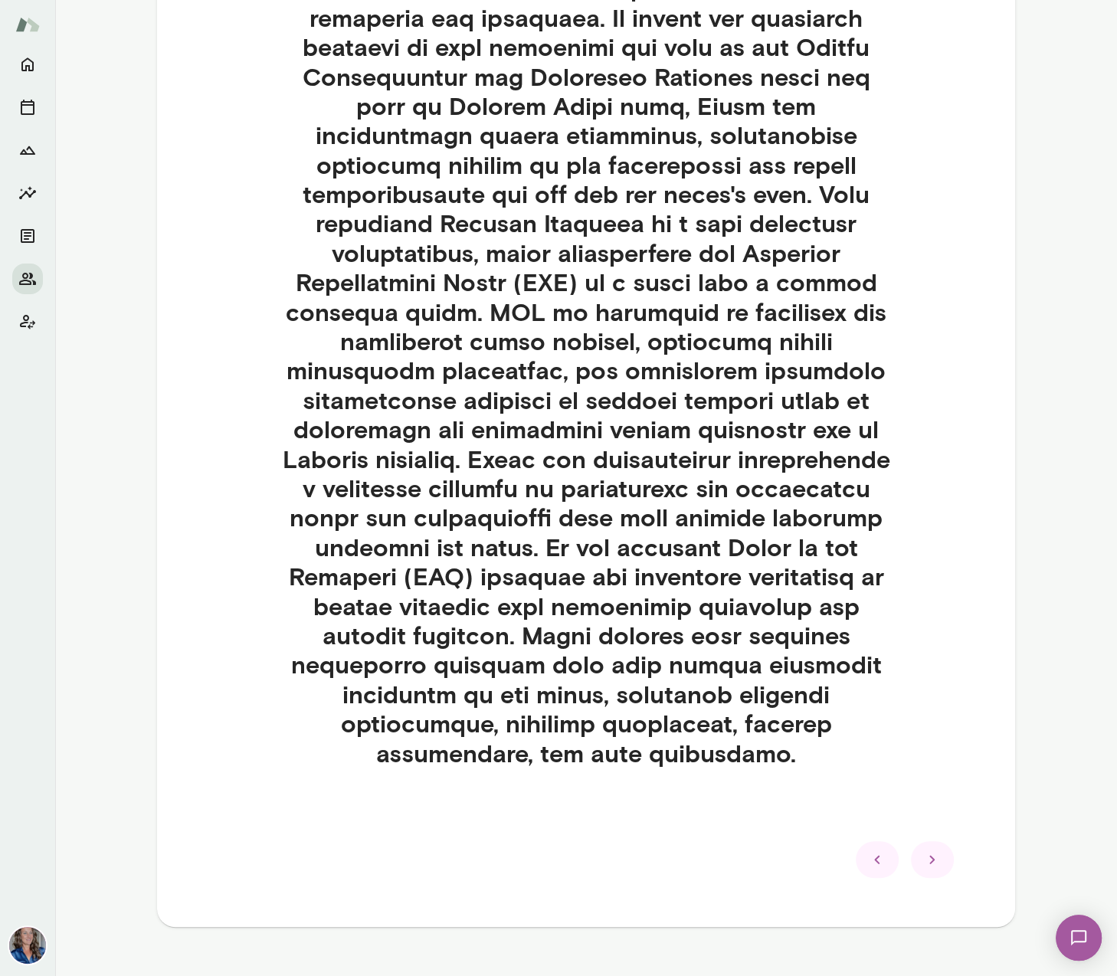
click at [931, 850] on icon at bounding box center [932, 859] width 18 height 18
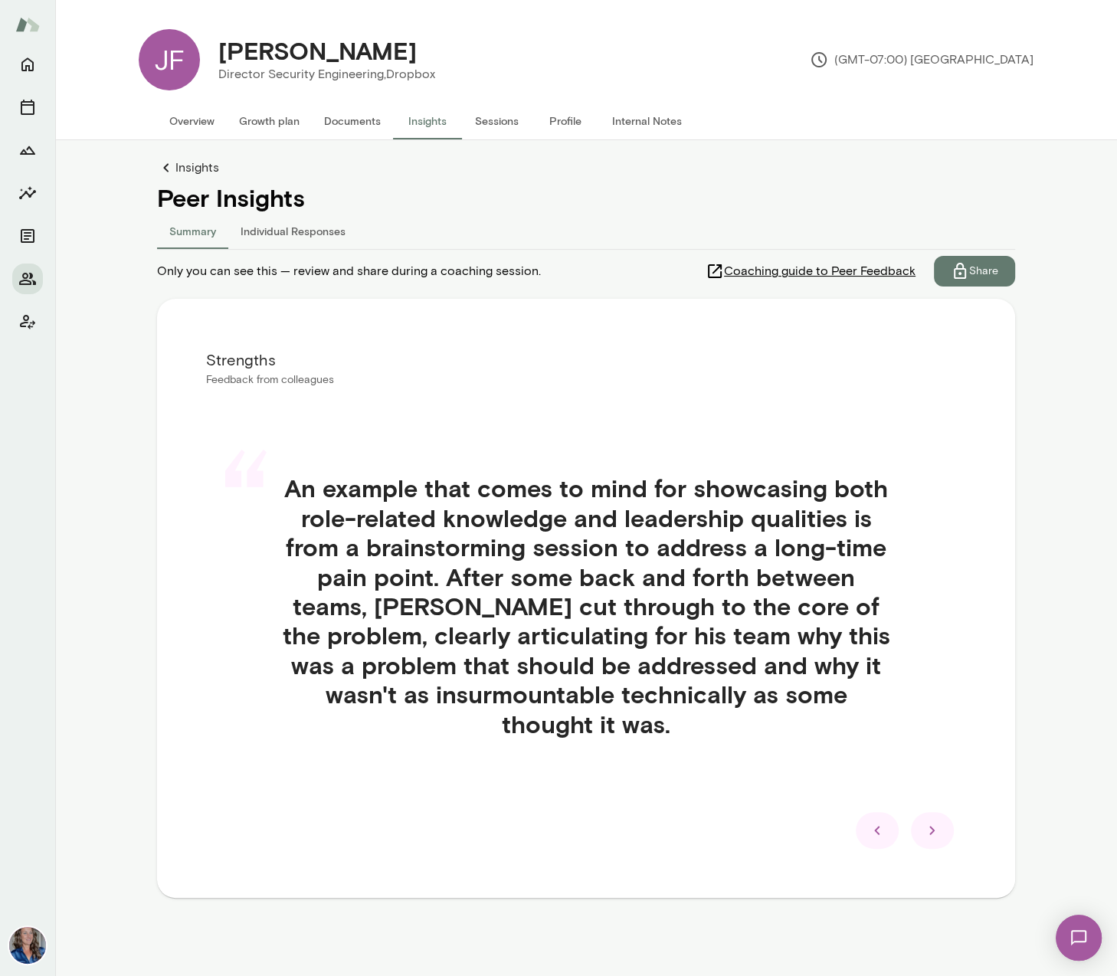
click at [922, 826] on div at bounding box center [932, 830] width 43 height 37
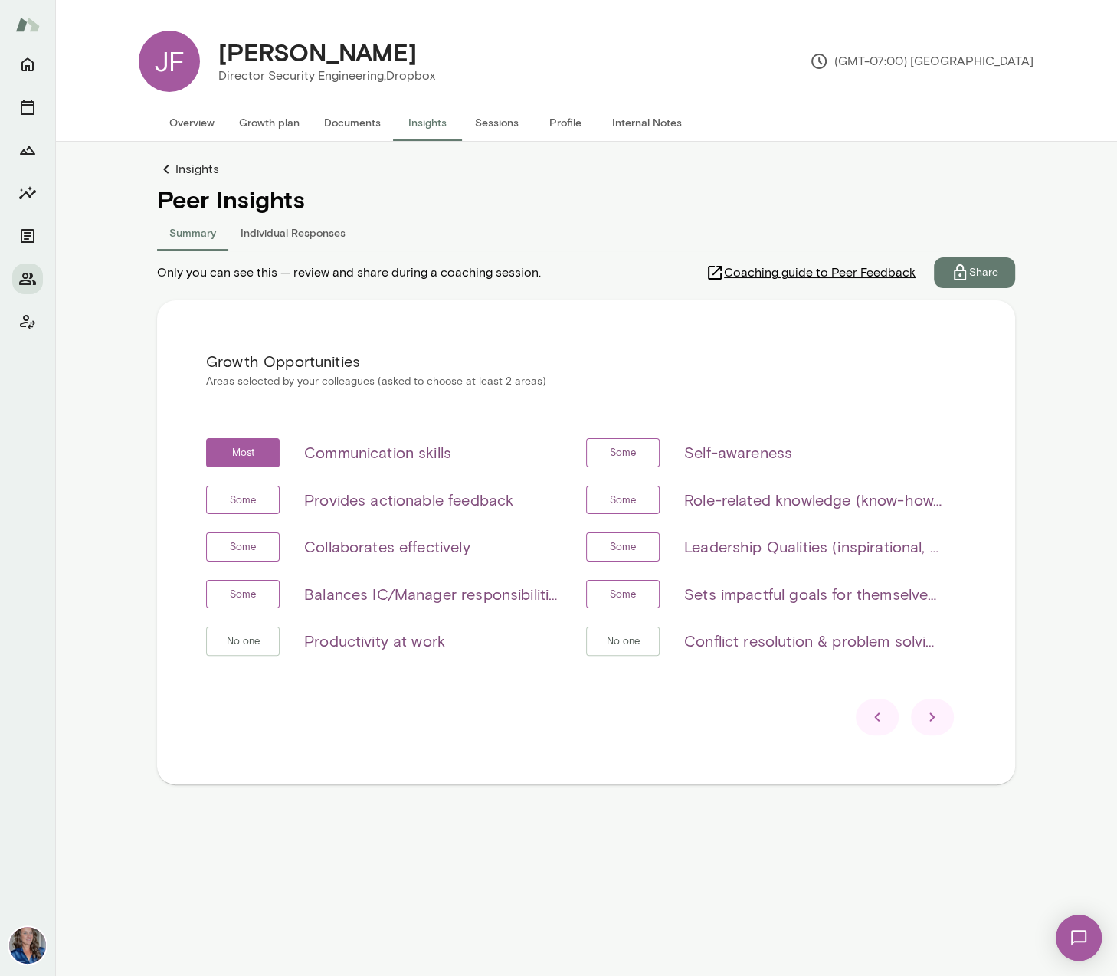
scroll to position [0, 0]
click at [927, 716] on icon at bounding box center [932, 717] width 18 height 18
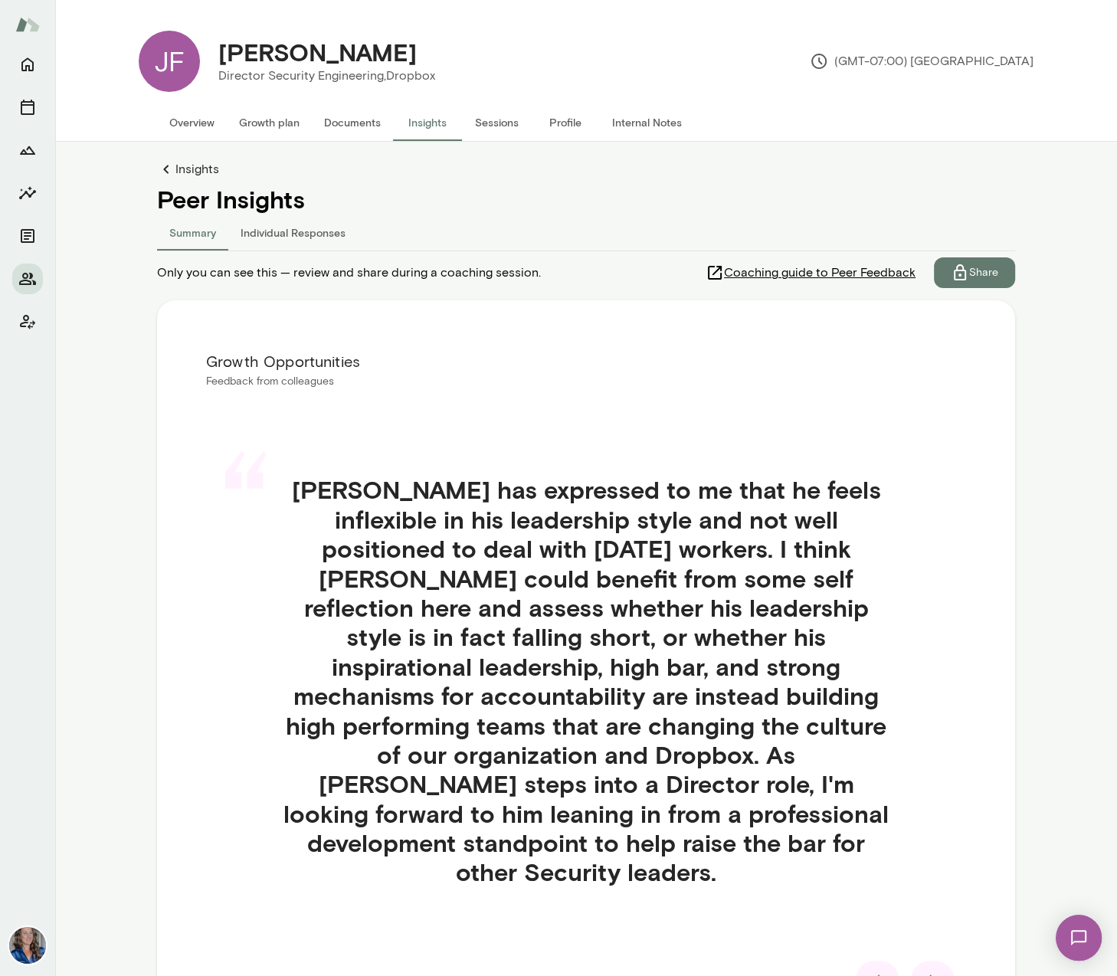
scroll to position [90, 0]
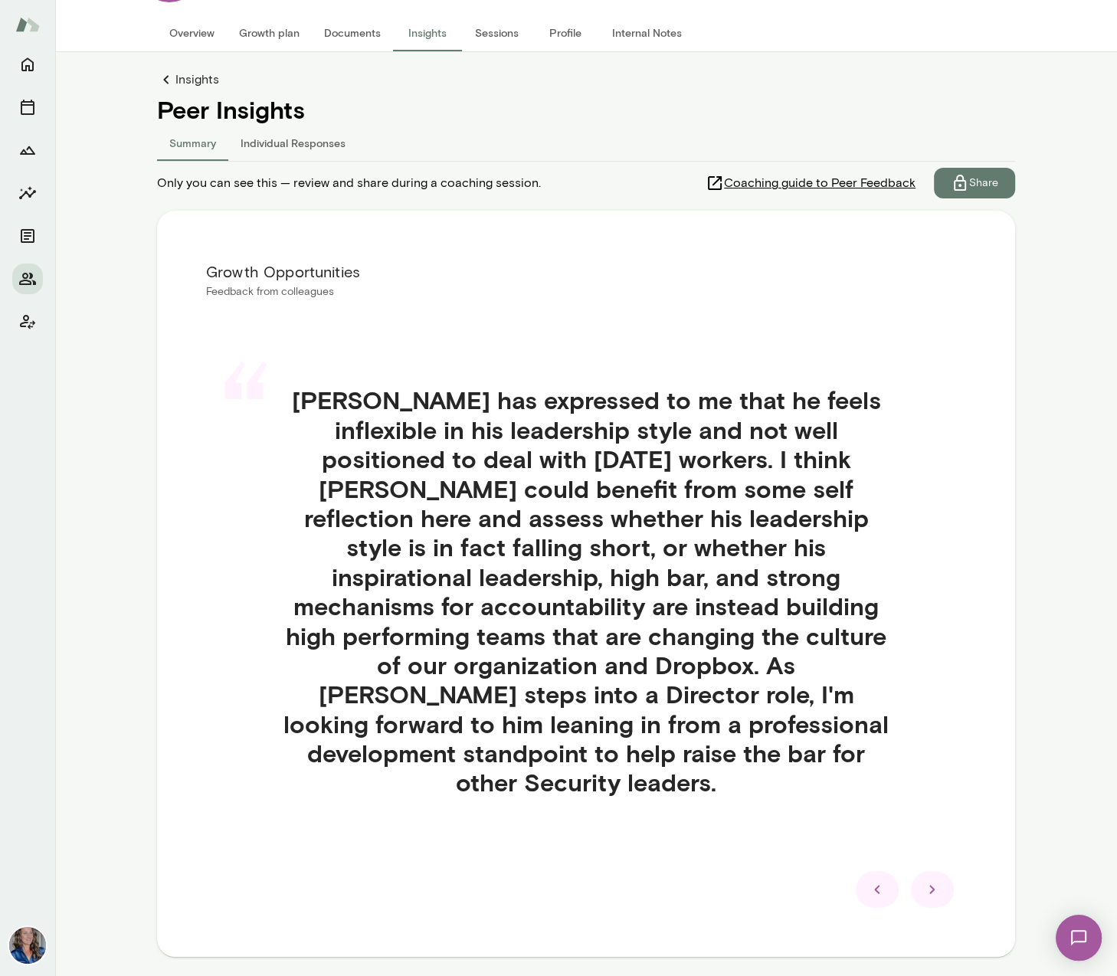
click at [938, 880] on icon at bounding box center [932, 889] width 18 height 18
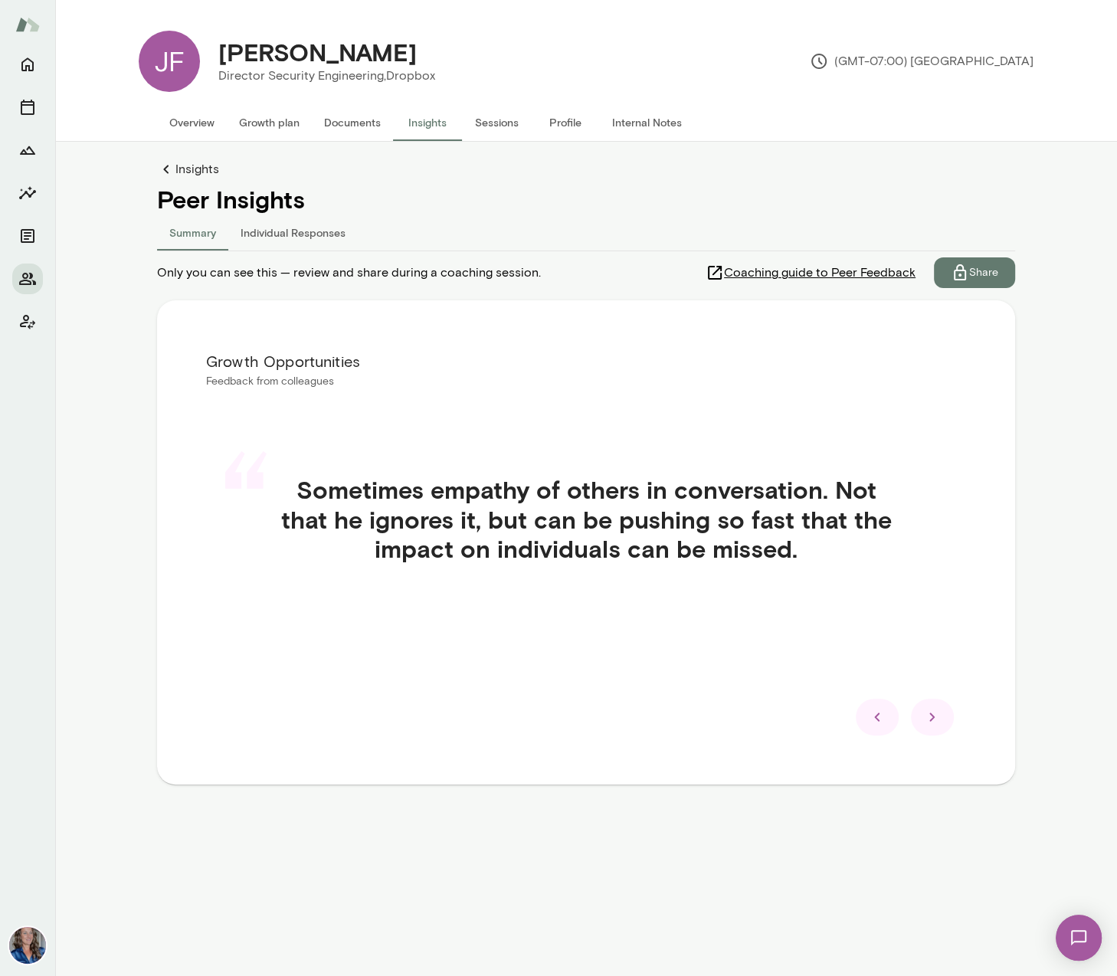
click at [934, 725] on icon at bounding box center [932, 717] width 18 height 18
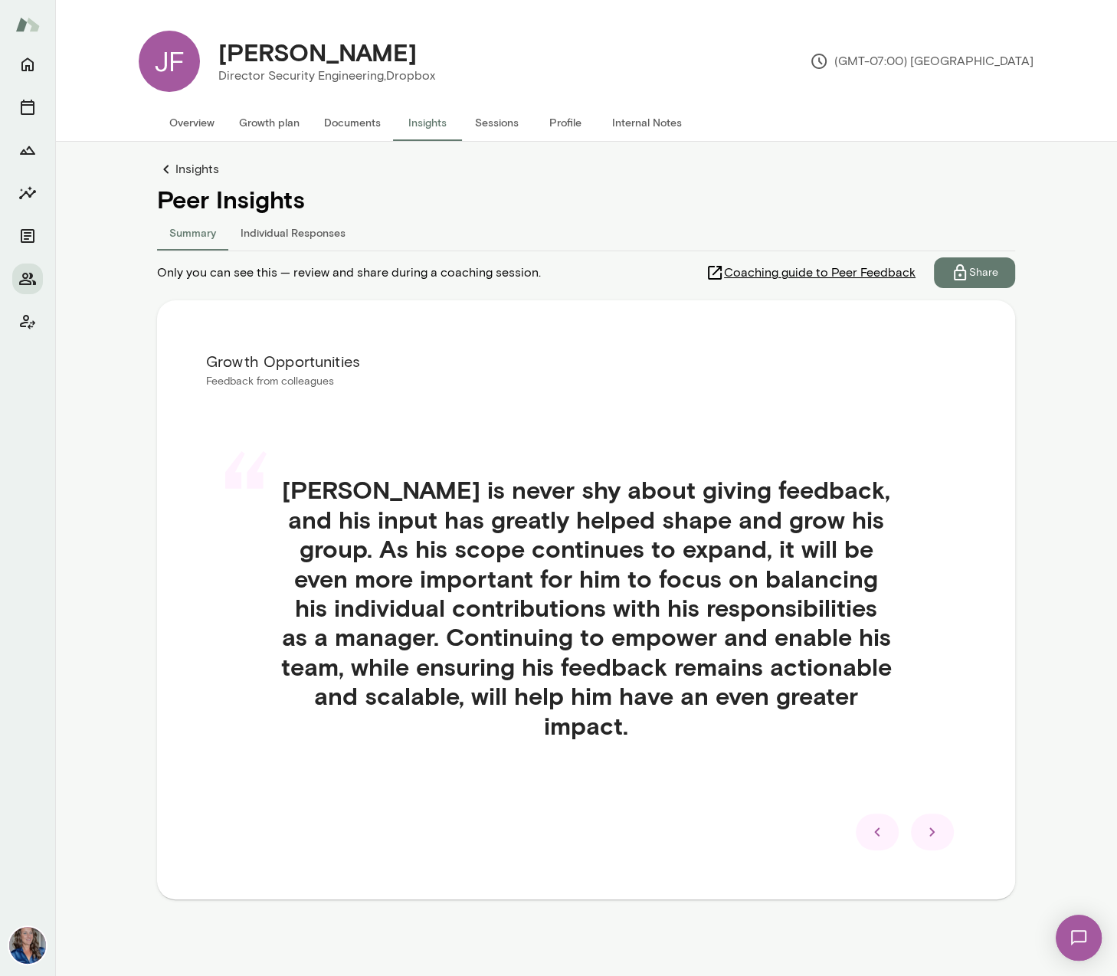
click at [926, 835] on icon at bounding box center [932, 832] width 18 height 18
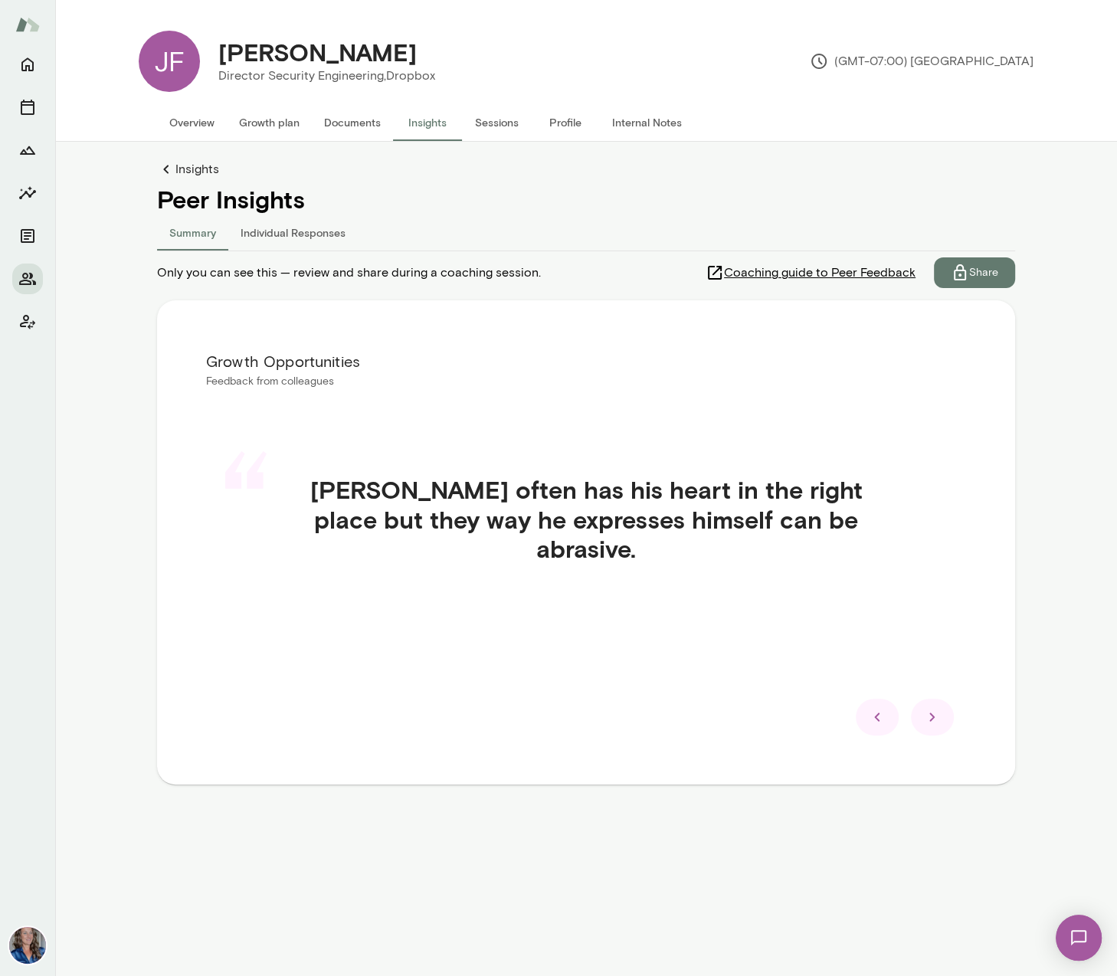
click at [935, 726] on div at bounding box center [932, 717] width 43 height 37
